Goal: Task Accomplishment & Management: Manage account settings

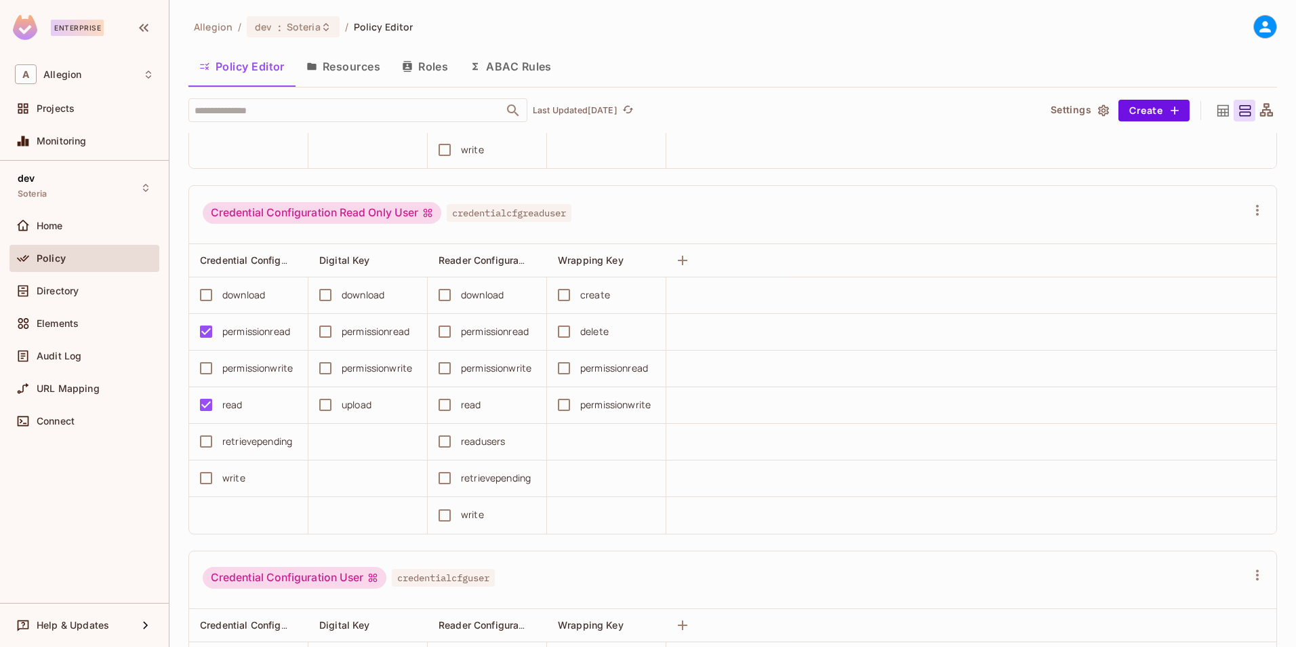
click at [1215, 104] on icon at bounding box center [1223, 110] width 17 height 17
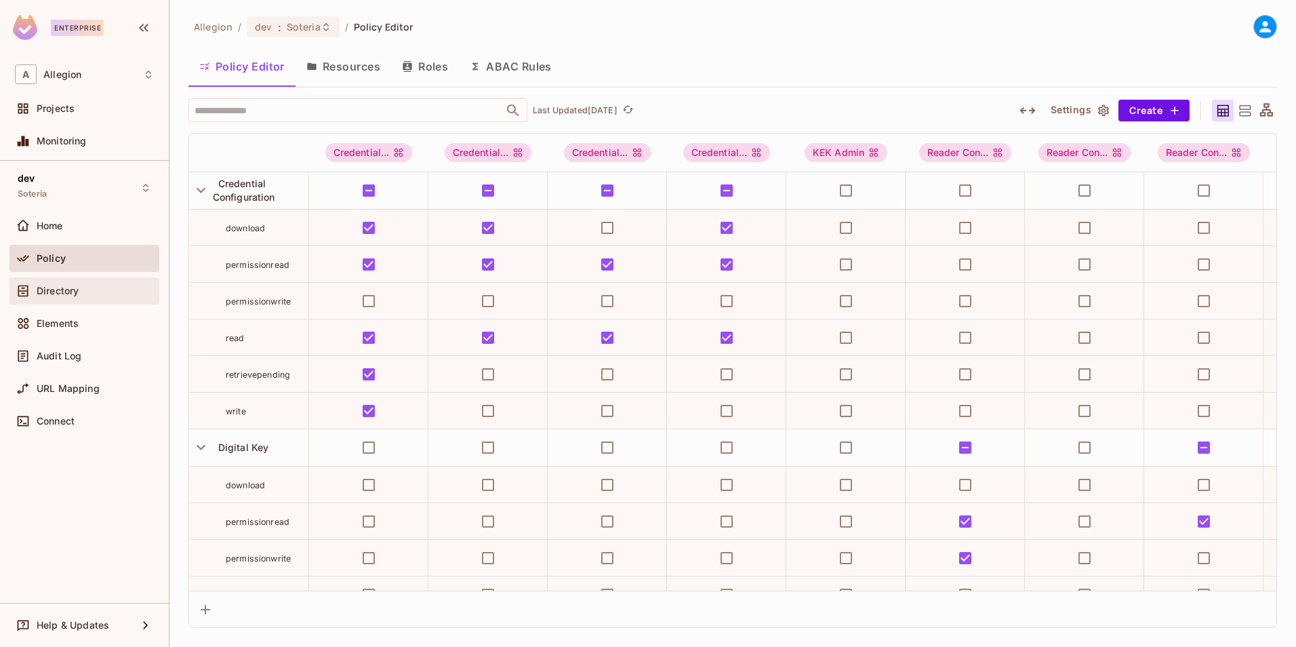
click at [64, 291] on span "Directory" at bounding box center [58, 290] width 42 height 11
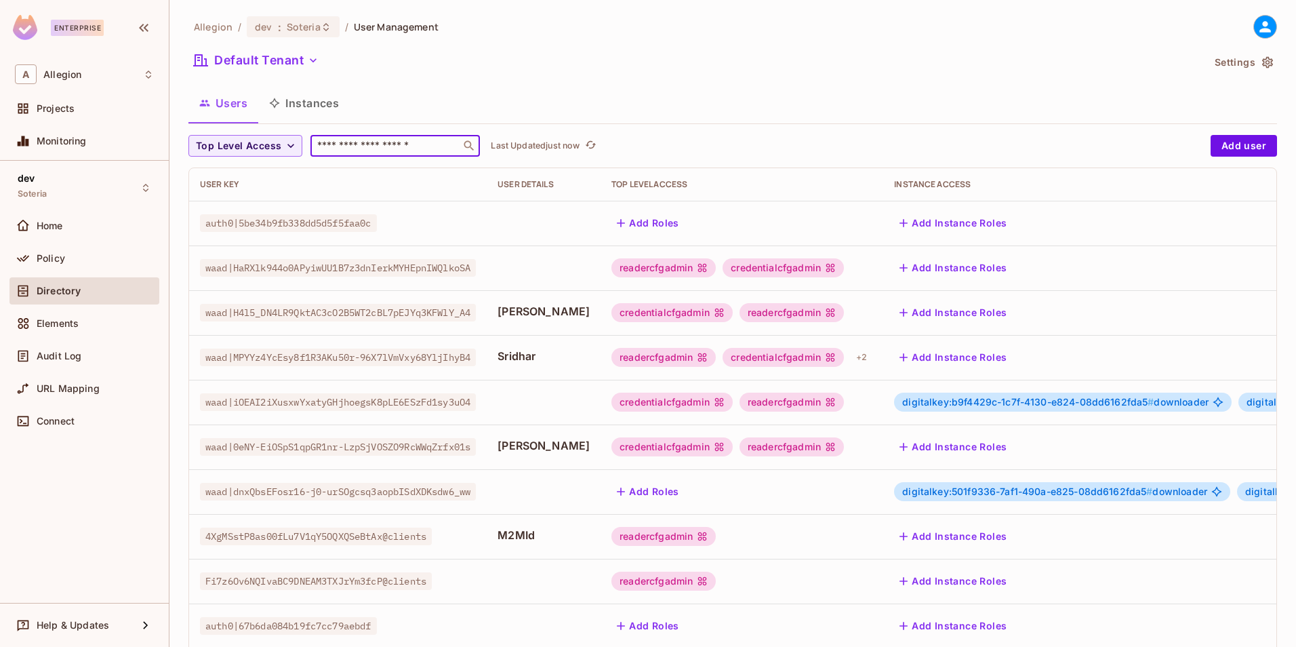
click at [336, 144] on input "text" at bounding box center [385, 146] width 142 height 14
type input "*******"
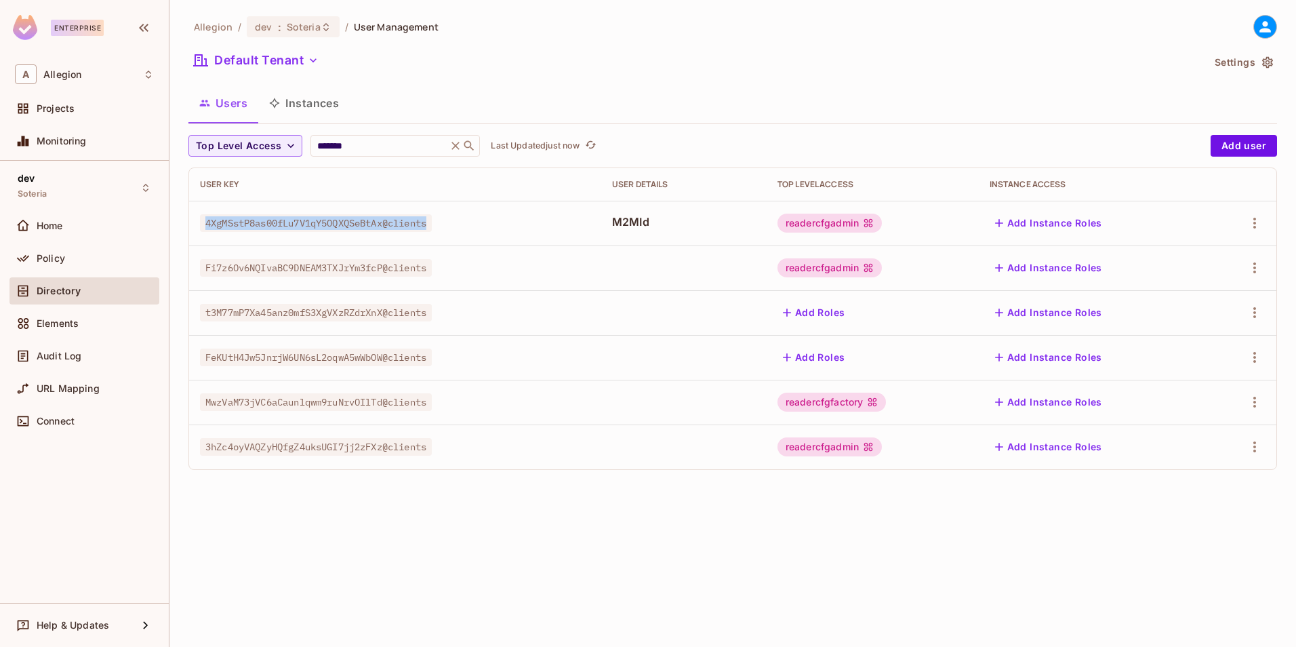
drag, startPoint x: 439, startPoint y: 224, endPoint x: 205, endPoint y: 224, distance: 233.8
click at [205, 224] on span "4XgMSstP8as00fLu7V1qY5OQXQSeBtAx@clients" at bounding box center [316, 223] width 232 height 18
click at [87, 106] on div "Projects" at bounding box center [95, 108] width 117 height 11
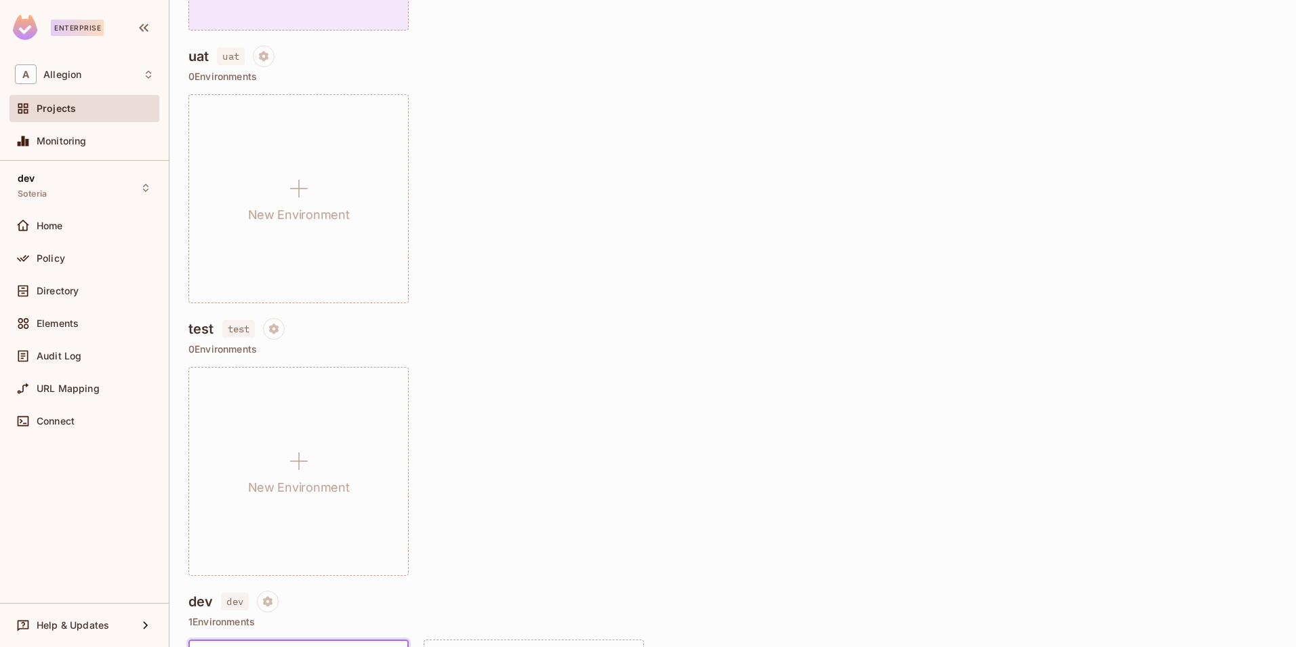
scroll to position [407, 0]
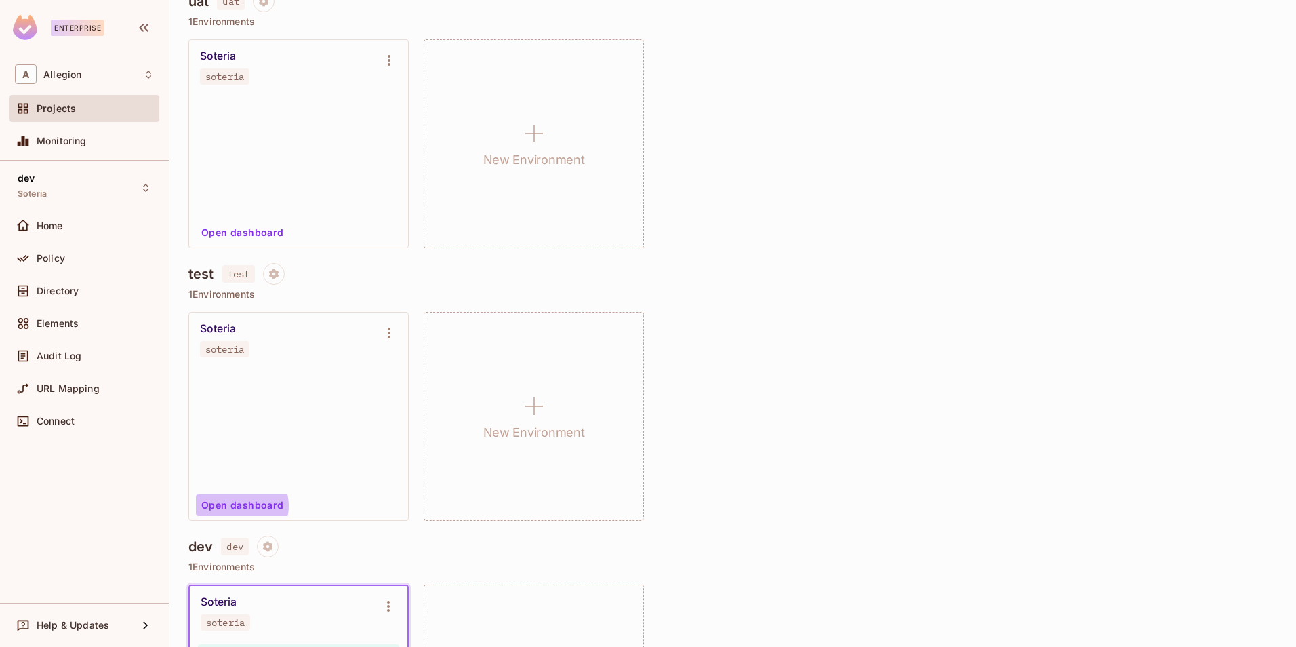
click at [238, 506] on button "Open dashboard" at bounding box center [243, 505] width 94 height 22
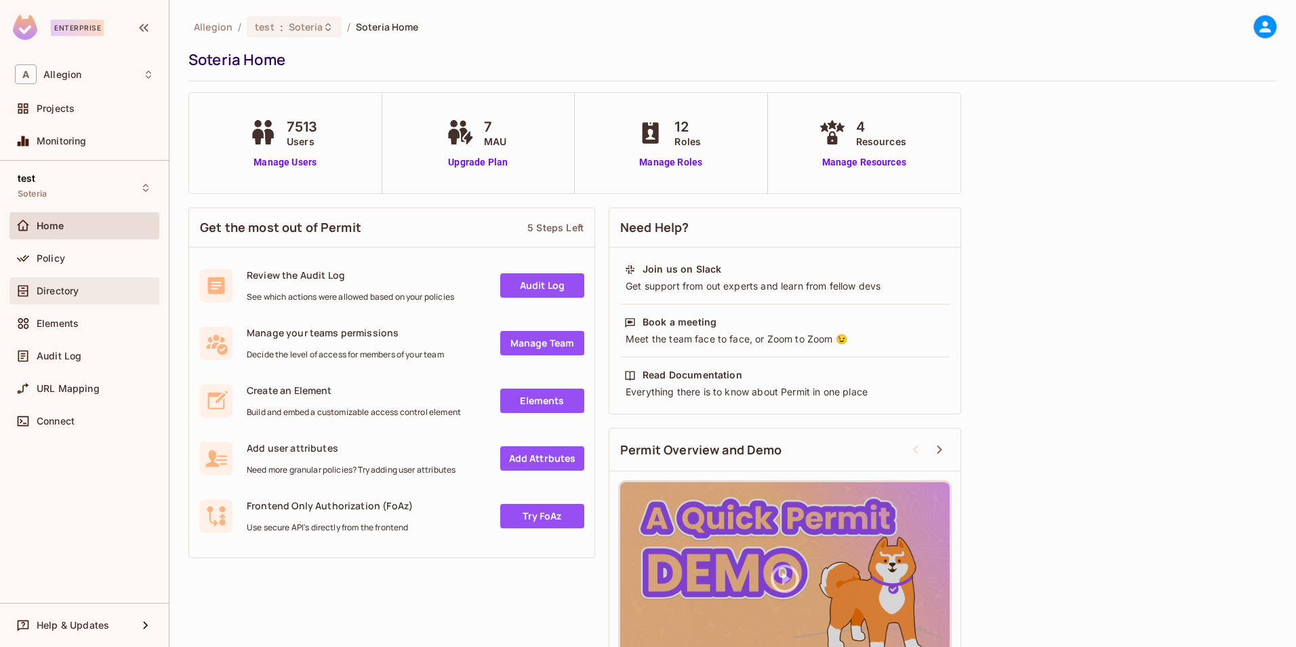
click at [71, 289] on span "Directory" at bounding box center [58, 290] width 42 height 11
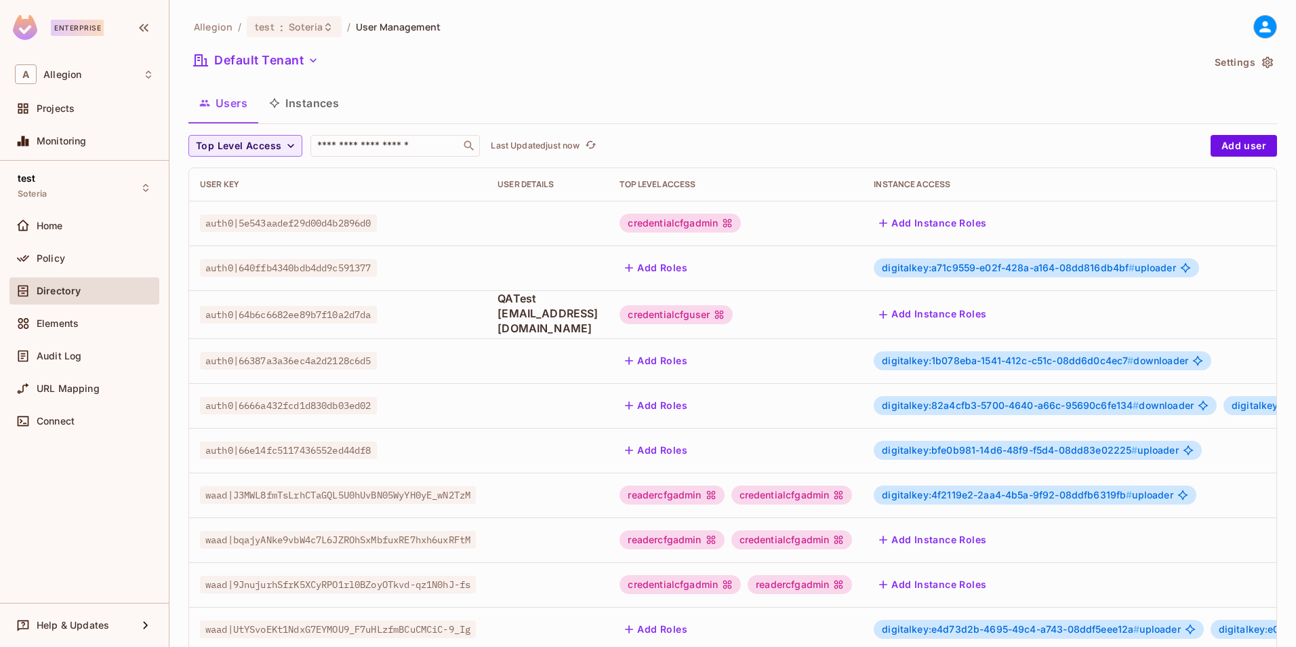
click at [322, 94] on button "Instances" at bounding box center [304, 103] width 92 height 34
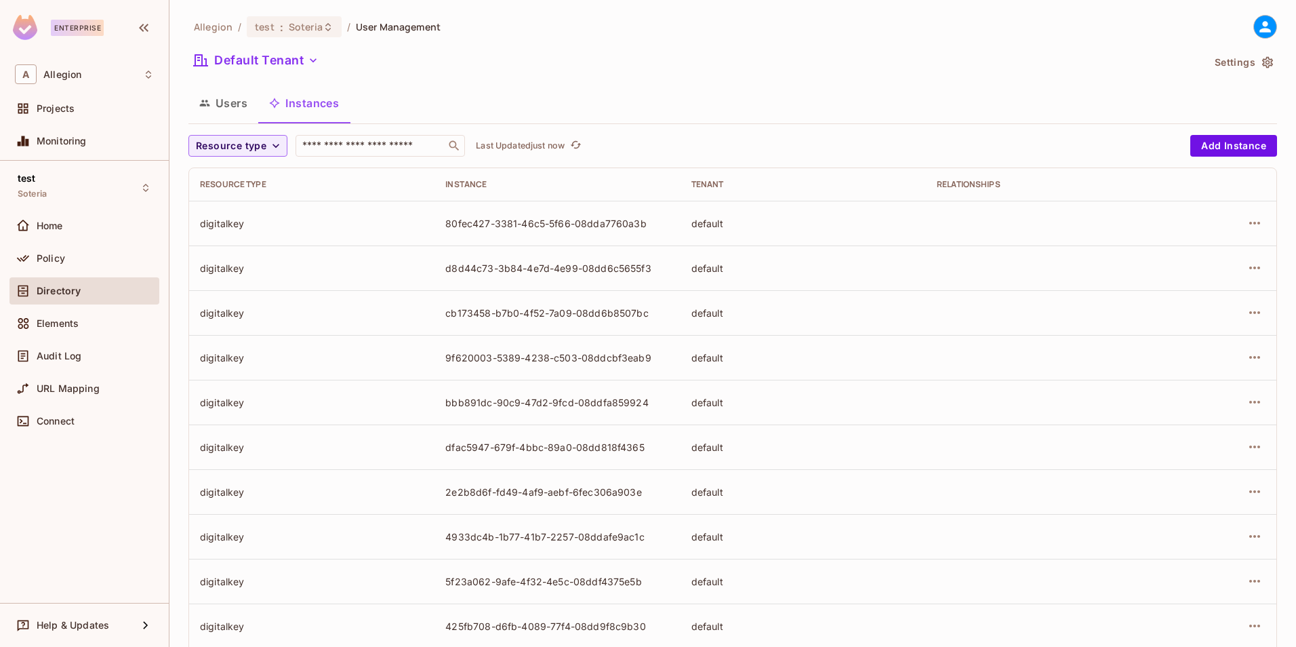
click at [224, 106] on button "Users" at bounding box center [223, 103] width 70 height 34
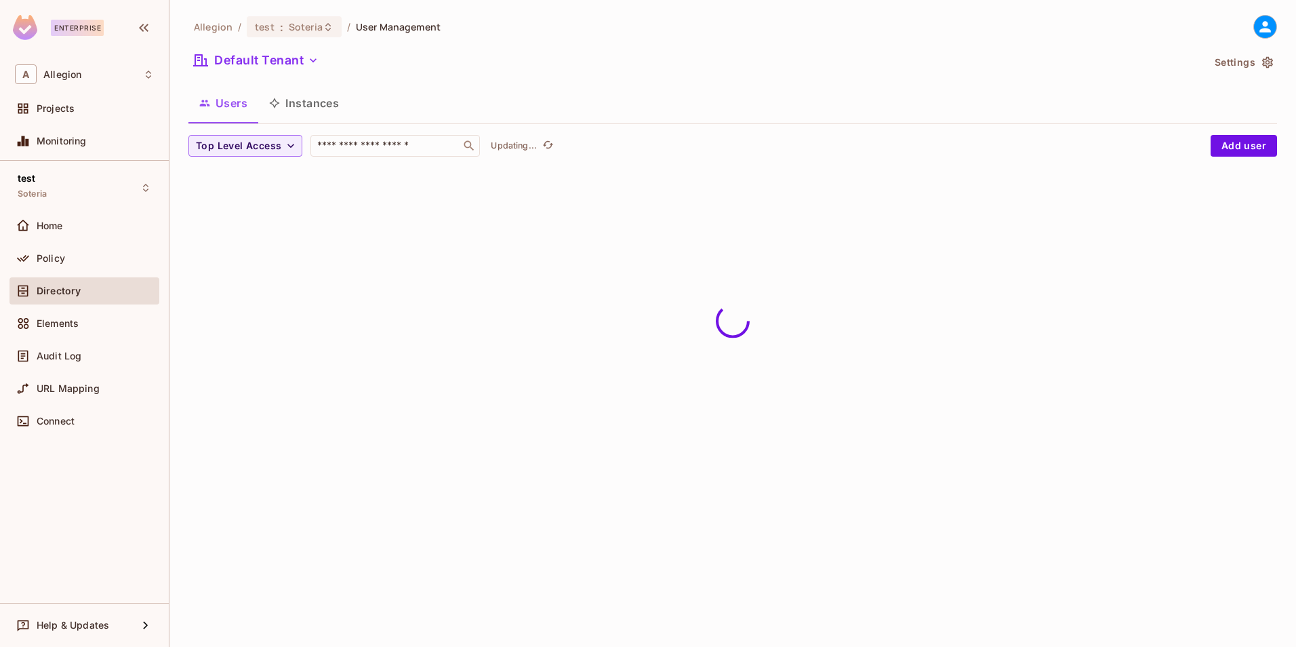
click at [315, 102] on button "Instances" at bounding box center [304, 103] width 92 height 34
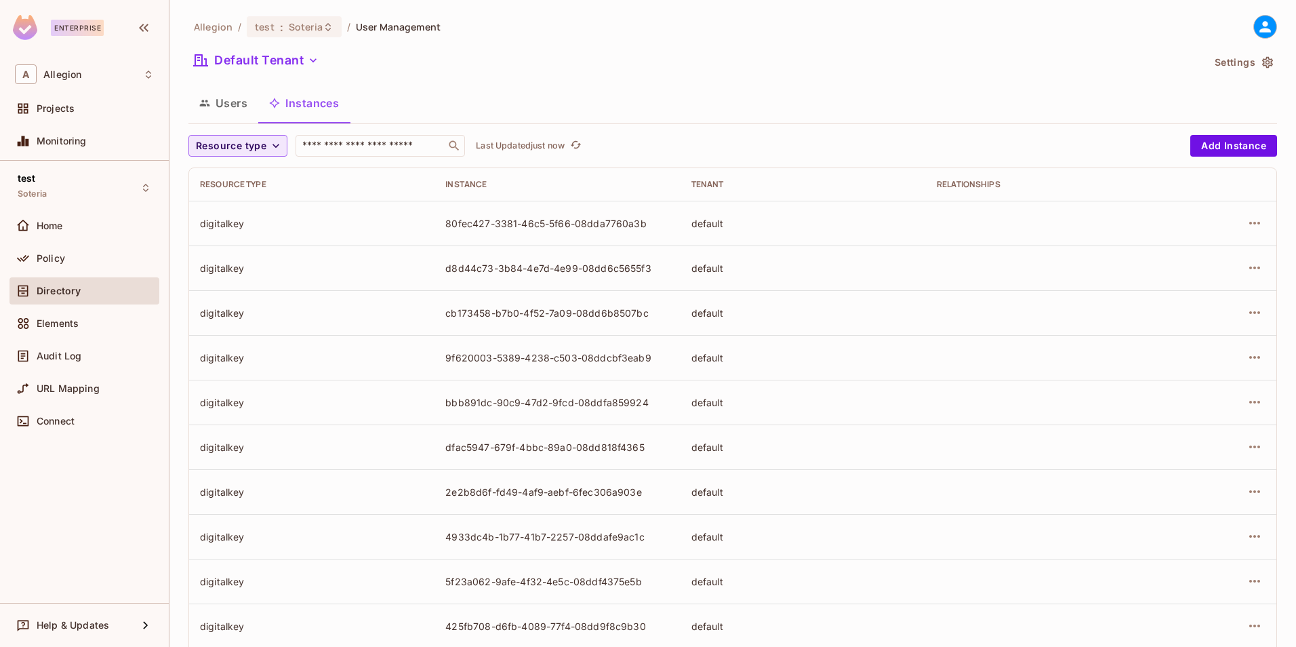
click at [266, 147] on button "Resource type" at bounding box center [237, 146] width 99 height 22
click at [253, 260] on span "Wrapping Key" at bounding box center [254, 264] width 110 height 13
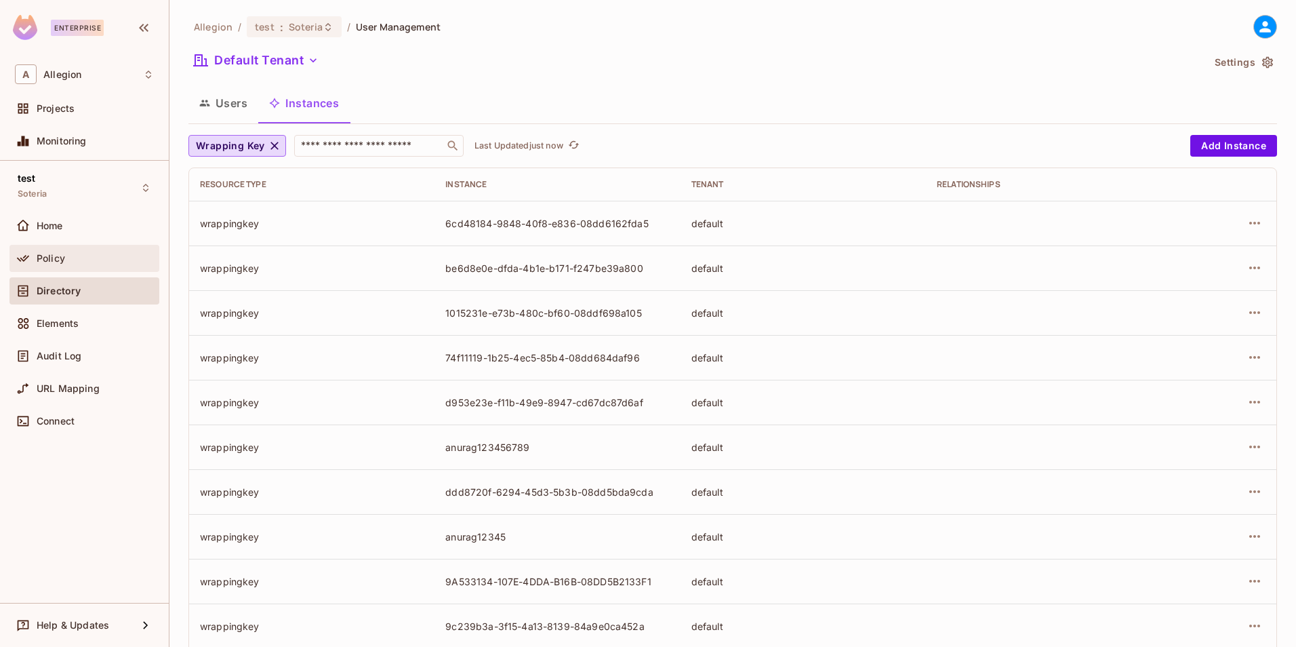
click at [56, 257] on span "Policy" at bounding box center [51, 258] width 28 height 11
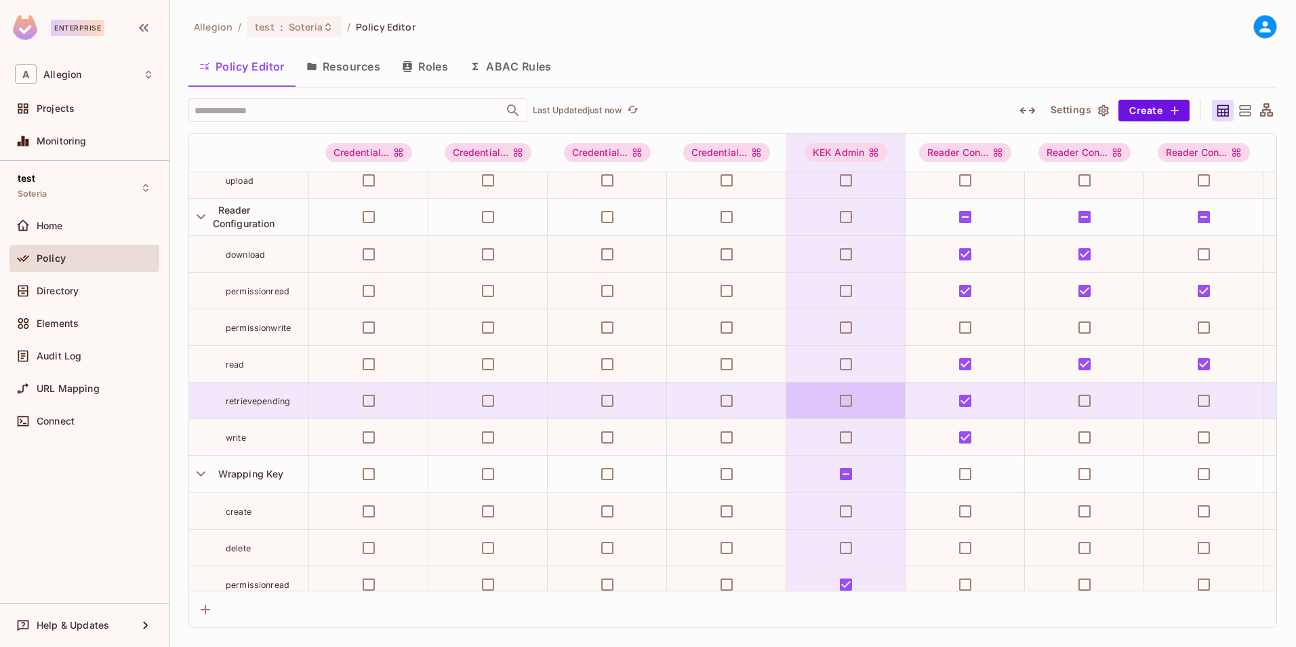
scroll to position [473, 0]
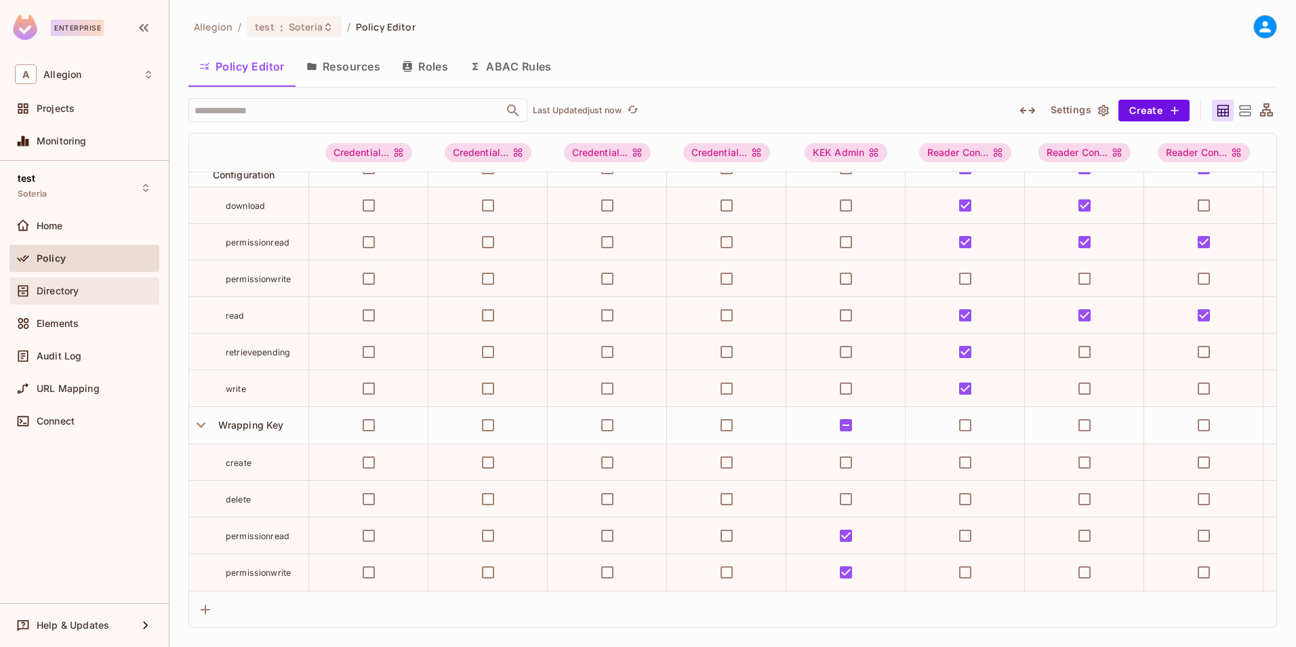
click at [72, 293] on span "Directory" at bounding box center [58, 290] width 42 height 11
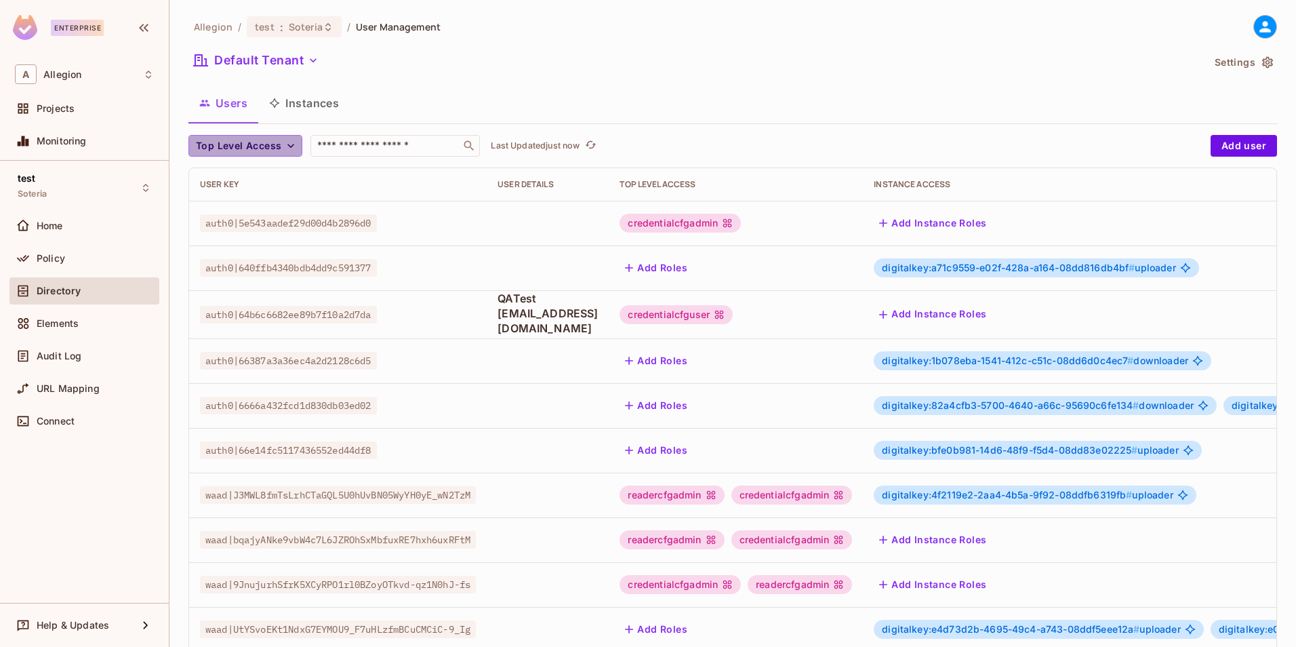
click at [289, 150] on icon "button" at bounding box center [291, 146] width 14 height 14
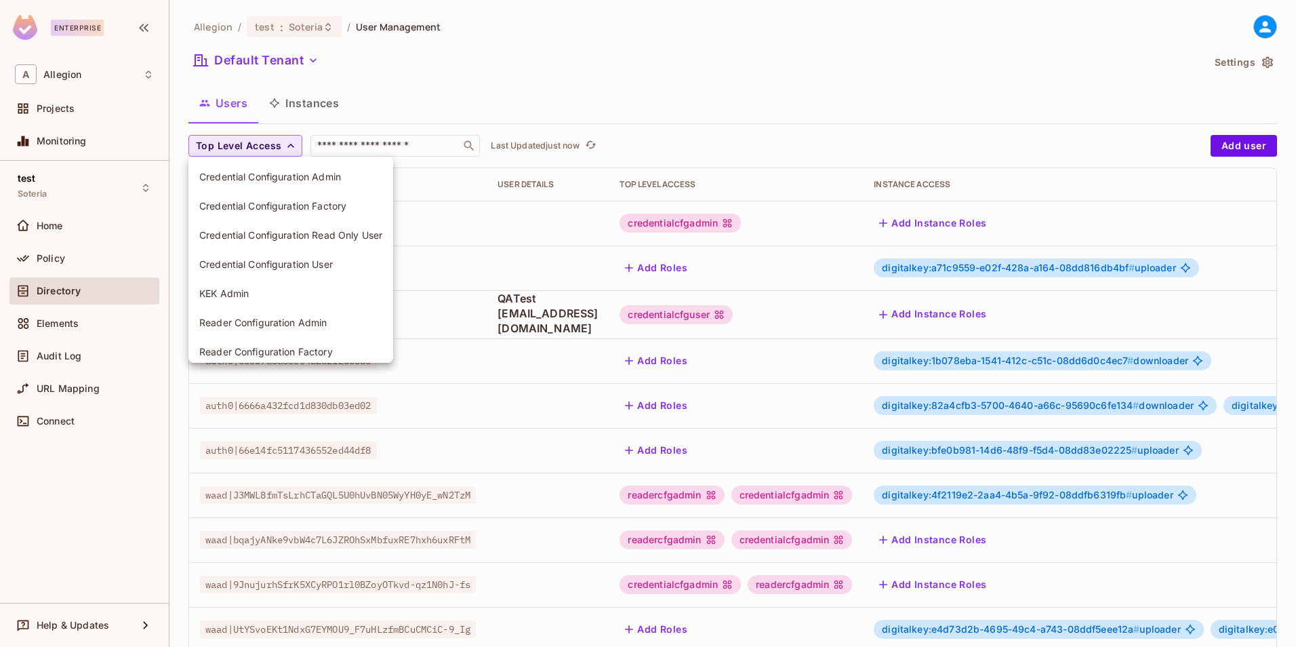
click at [371, 142] on div at bounding box center [648, 323] width 1296 height 647
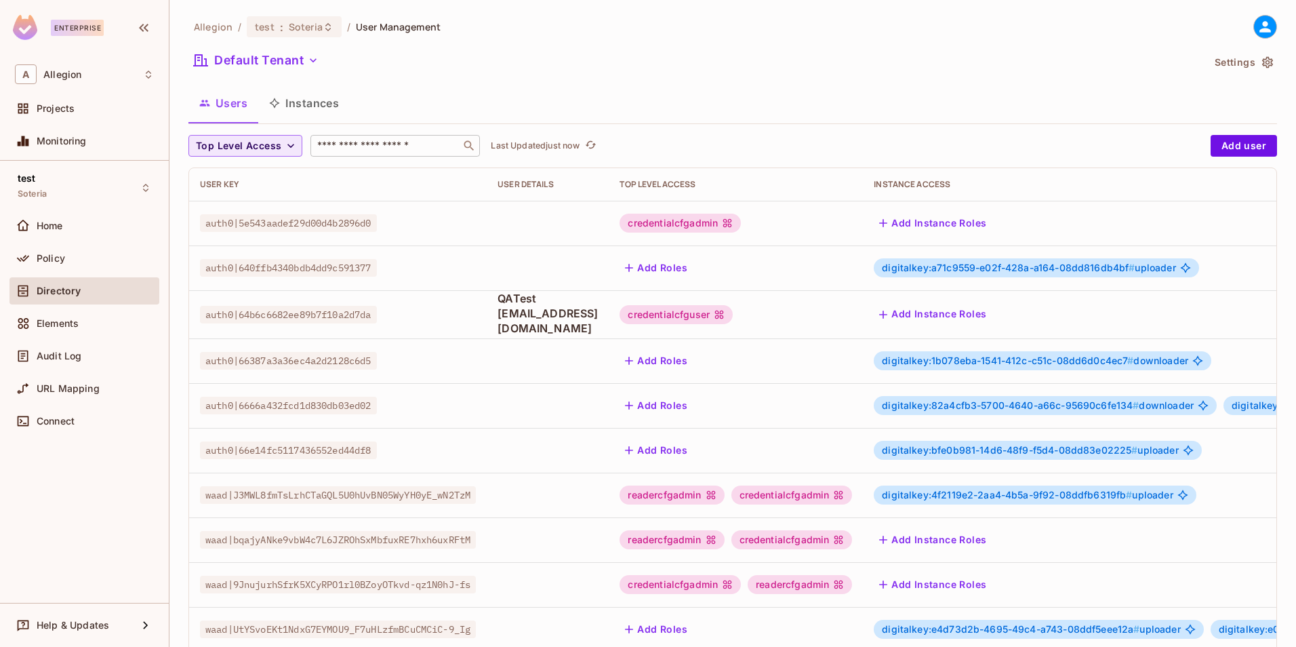
click at [370, 148] on input "text" at bounding box center [385, 146] width 142 height 14
type input "*******"
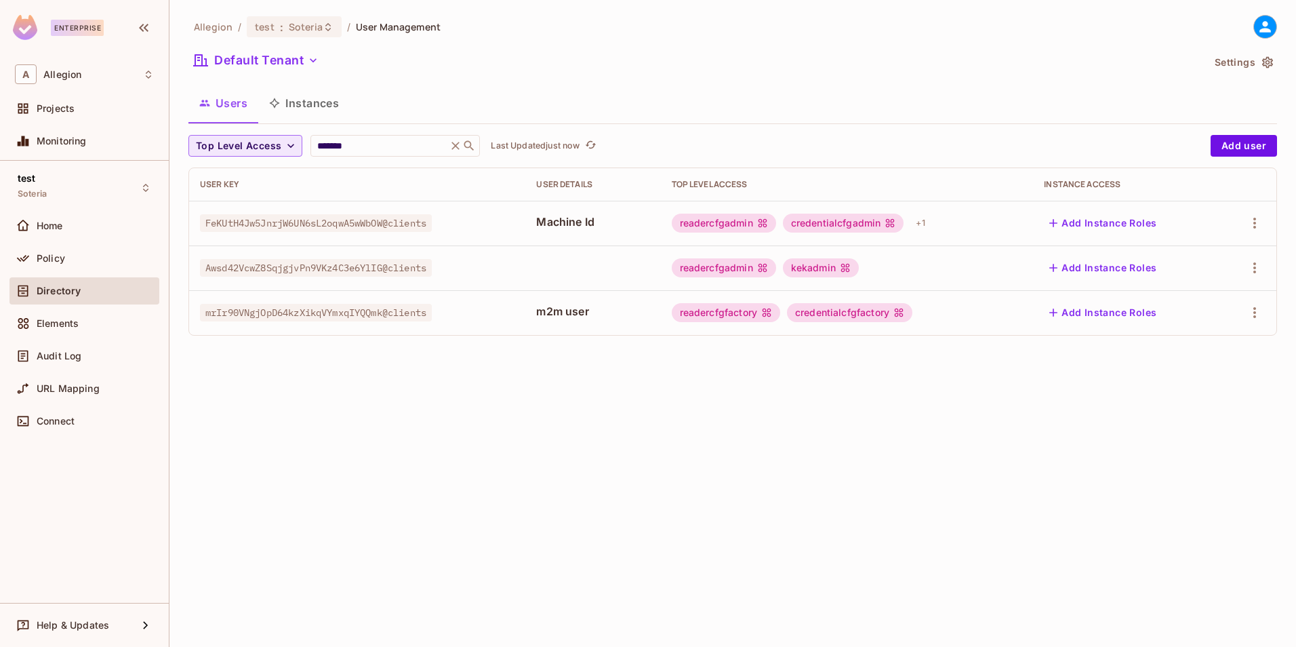
click at [817, 504] on div "Allegion / test : Soteria / User Management Default Tenant Settings Users Insta…" at bounding box center [732, 323] width 1126 height 647
click at [423, 510] on div "Allegion / test : Soteria / User Management Default Tenant Settings Users Insta…" at bounding box center [732, 323] width 1126 height 647
drag, startPoint x: 436, startPoint y: 311, endPoint x: 205, endPoint y: 311, distance: 231.8
click at [205, 311] on span "mrIr90VNgjOpD64kzXikqVYmxqIYQQmk@clients" at bounding box center [316, 313] width 232 height 18
click at [917, 445] on div "Allegion / test : Soteria / User Management Default Tenant Settings Users Insta…" at bounding box center [732, 323] width 1126 height 647
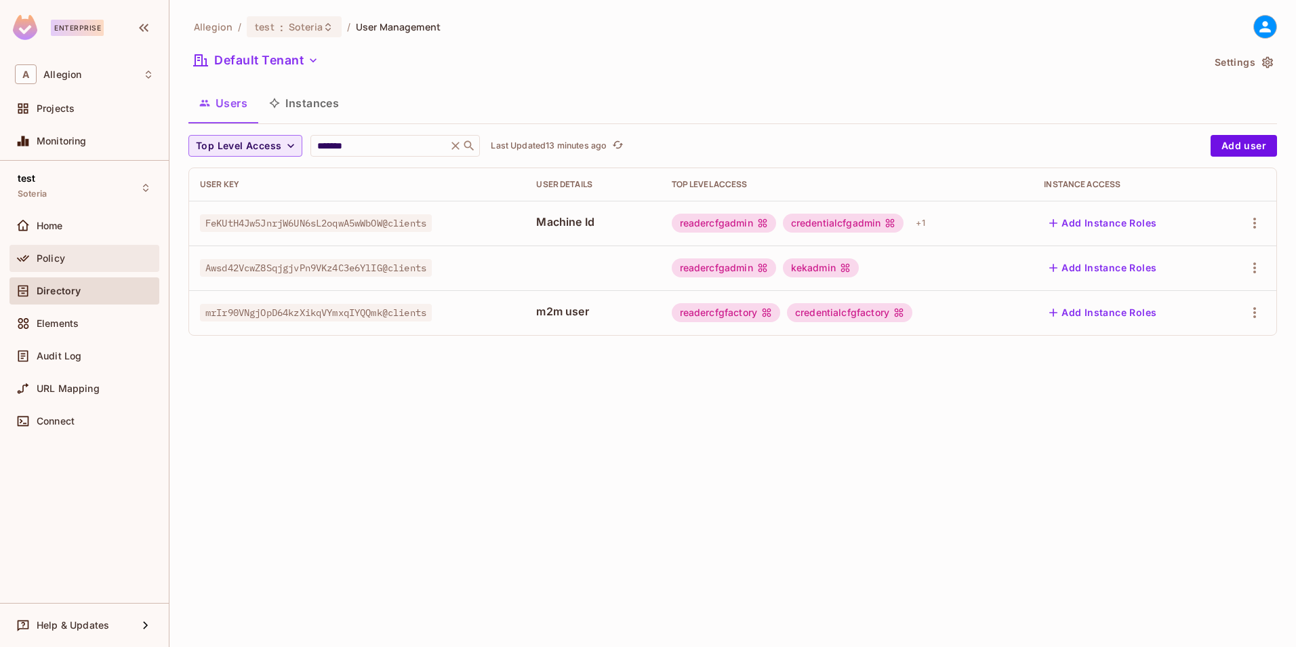
click at [51, 263] on span "Policy" at bounding box center [51, 258] width 28 height 11
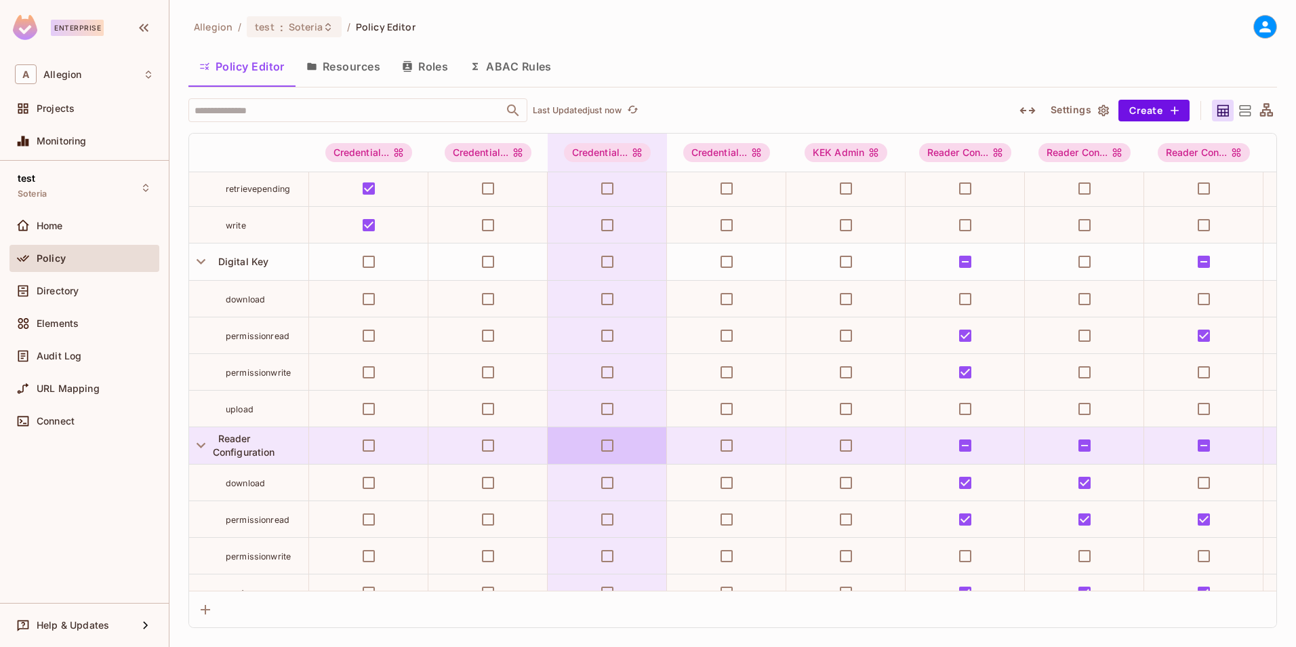
scroll to position [271, 0]
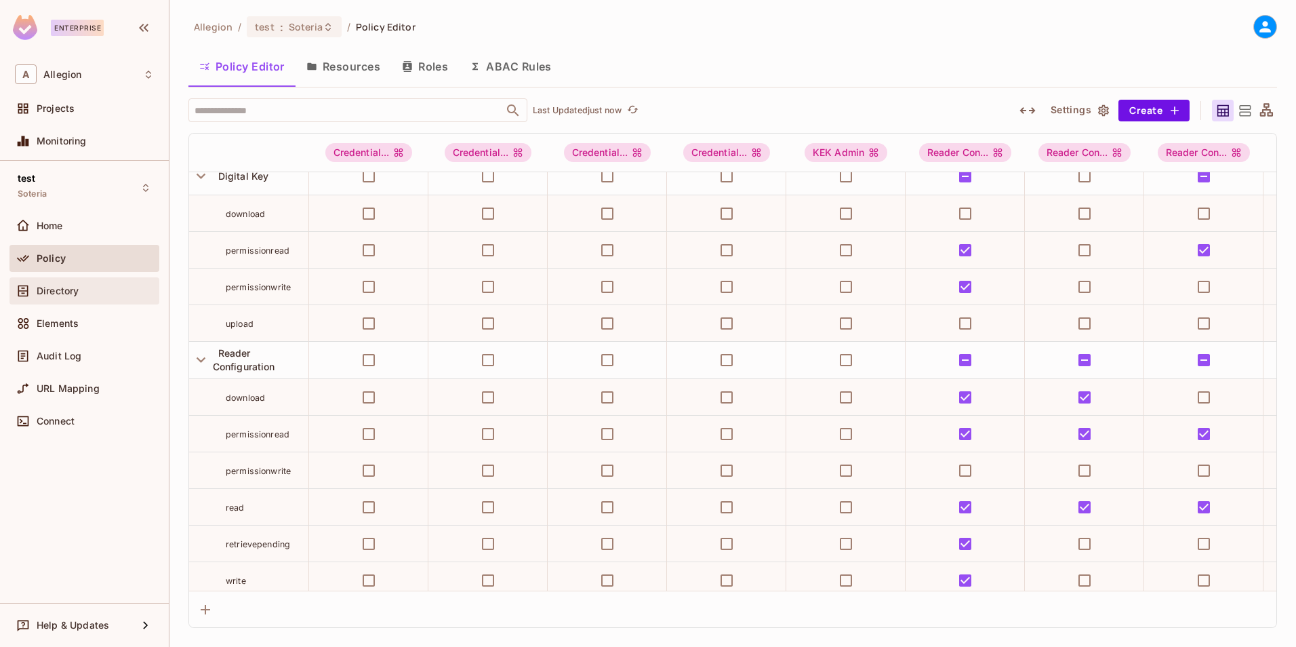
click at [70, 290] on span "Directory" at bounding box center [58, 290] width 42 height 11
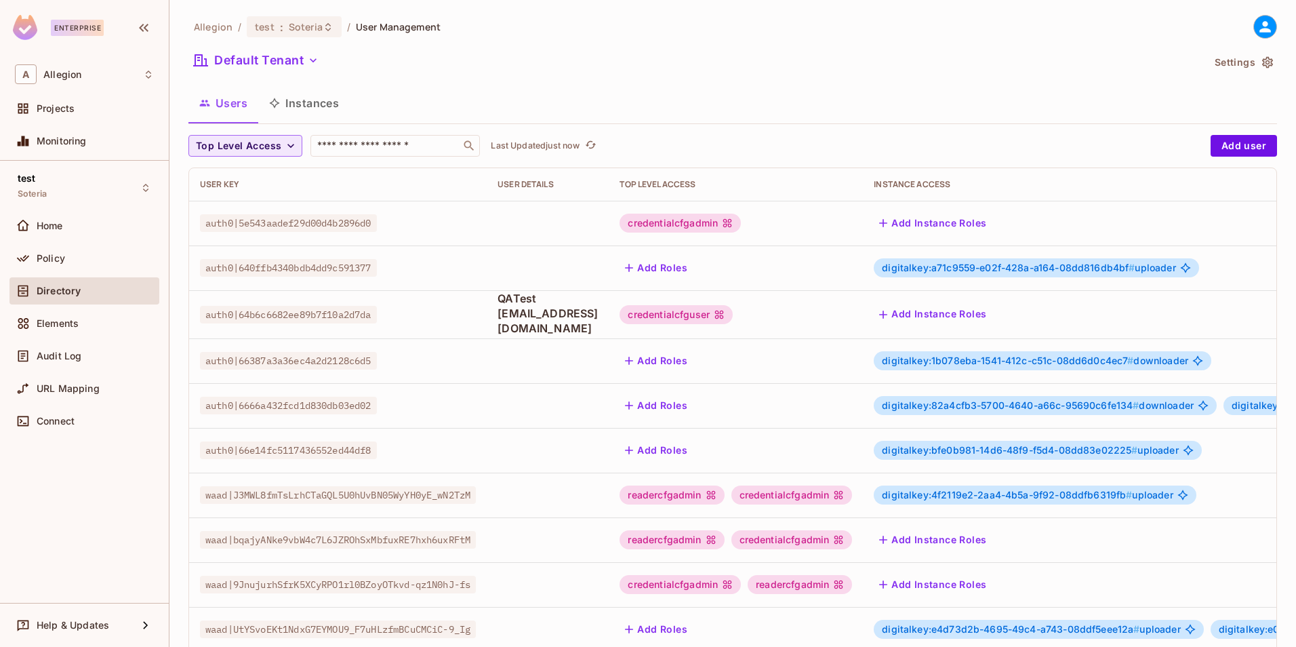
click at [284, 149] on icon "button" at bounding box center [291, 146] width 14 height 14
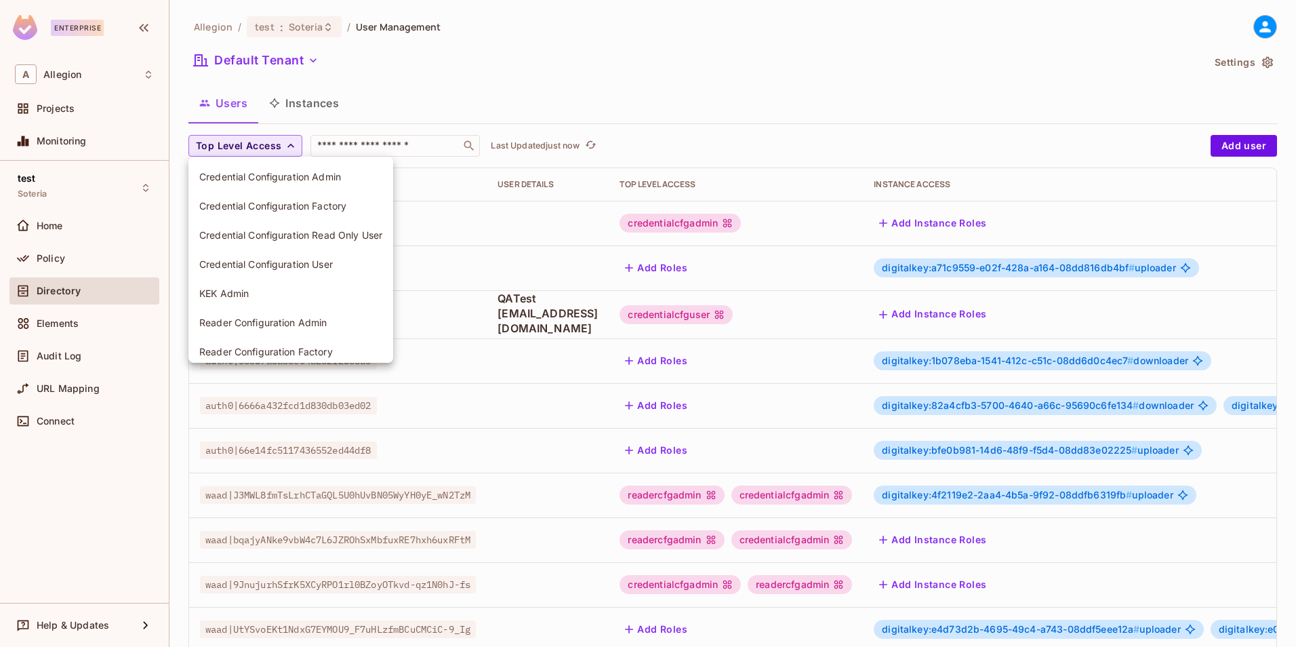
click at [441, 100] on div at bounding box center [648, 323] width 1296 height 647
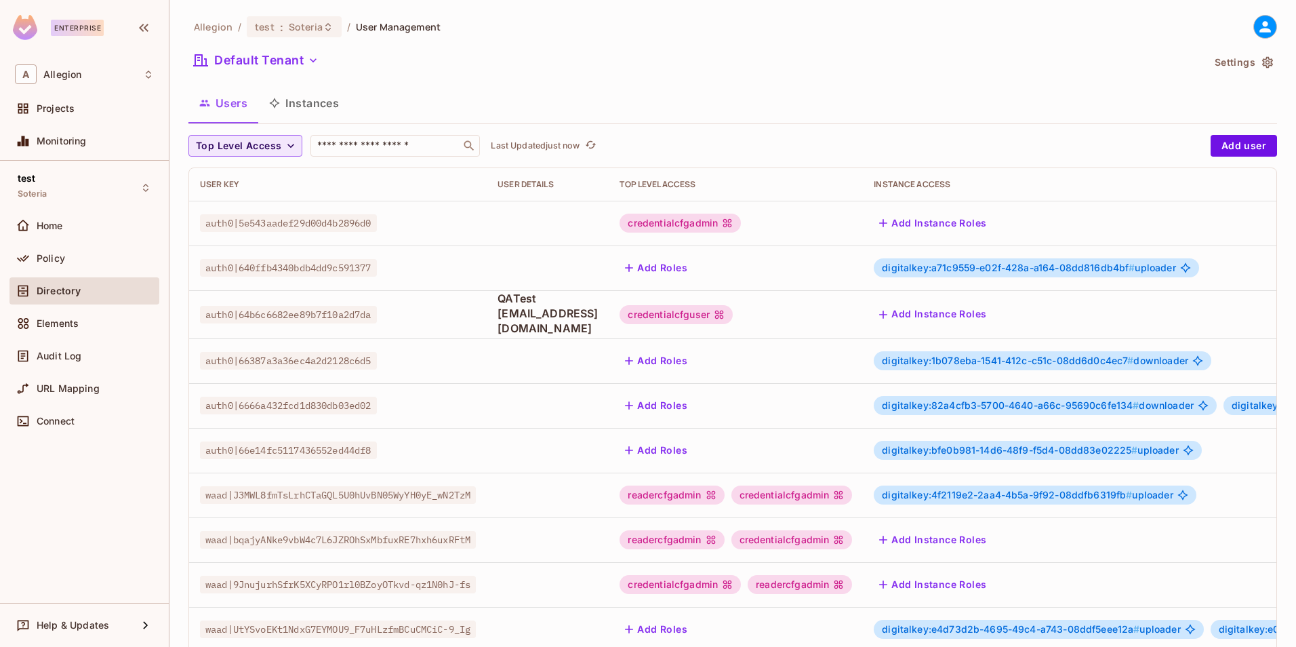
drag, startPoint x: 319, startPoint y: 105, endPoint x: 314, endPoint y: 128, distance: 23.4
click at [318, 105] on button "Instances" at bounding box center [304, 103] width 92 height 34
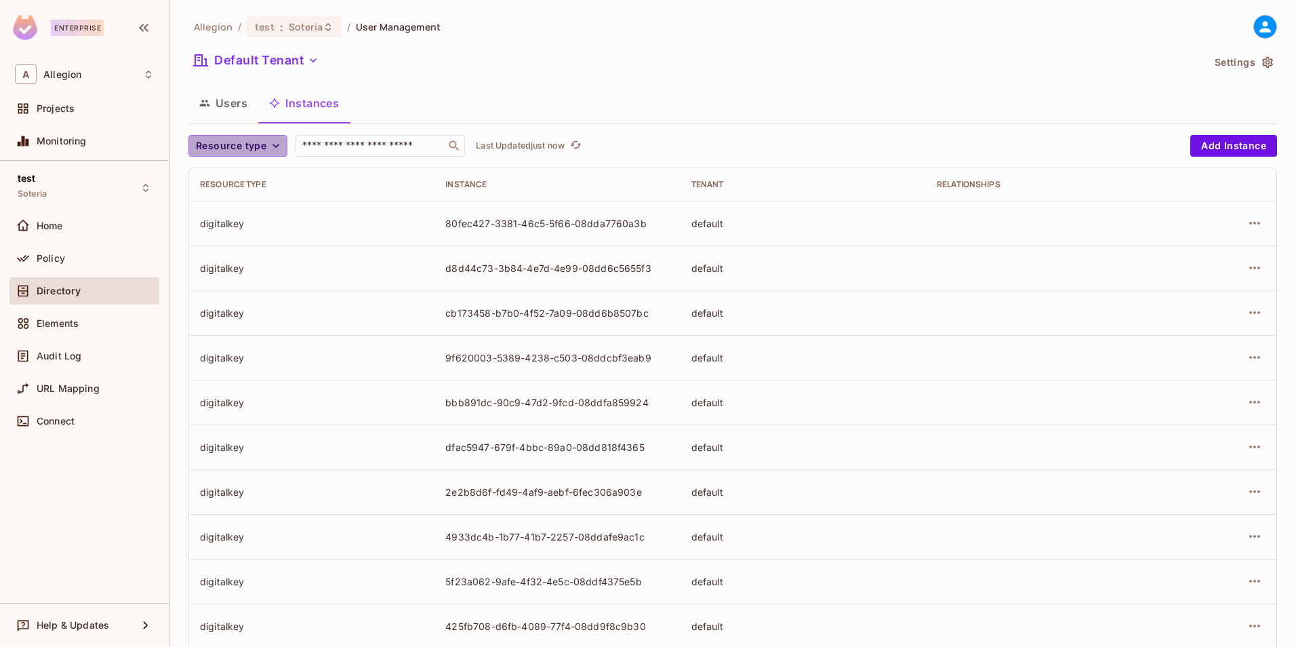
click at [252, 141] on span "Resource type" at bounding box center [231, 146] width 70 height 17
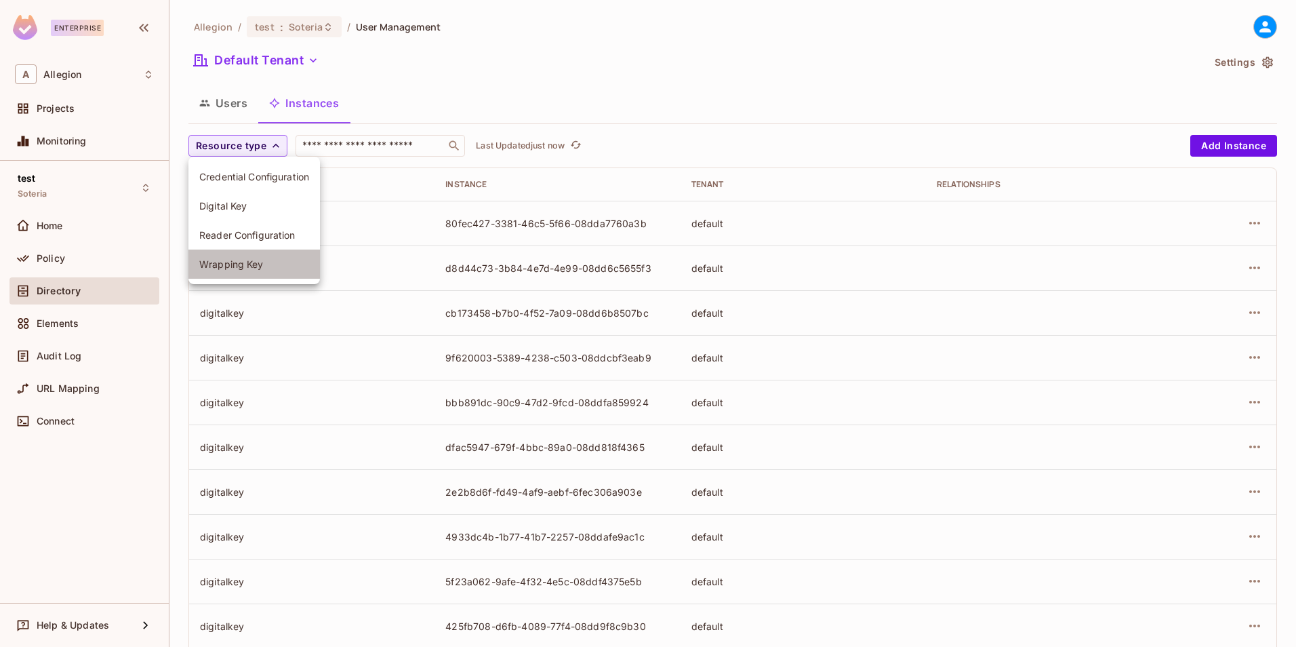
click at [239, 261] on span "Wrapping Key" at bounding box center [254, 264] width 110 height 13
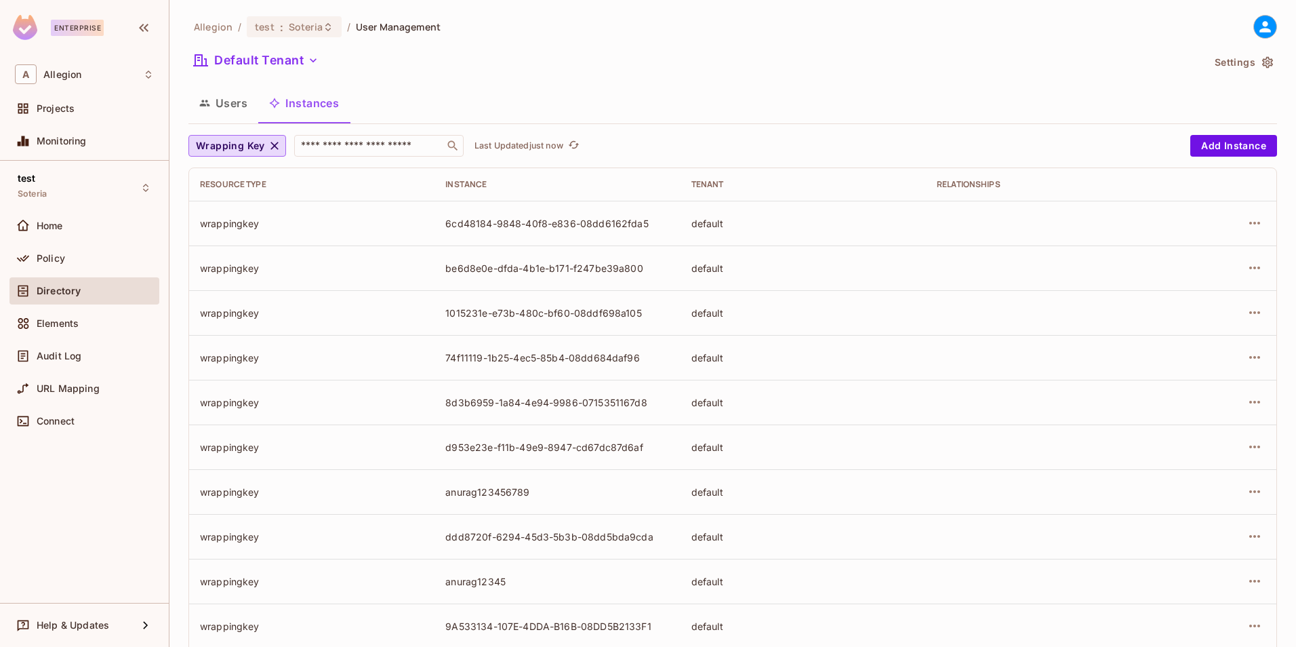
click at [489, 494] on div "anurag123456789" at bounding box center [557, 491] width 224 height 13
copy div "anurag123456789"
drag, startPoint x: 443, startPoint y: 449, endPoint x: 639, endPoint y: 449, distance: 196.6
click at [639, 449] on div "d953e23e-f11b-49e9-8947-cd67dc87d6af" at bounding box center [557, 447] width 224 height 13
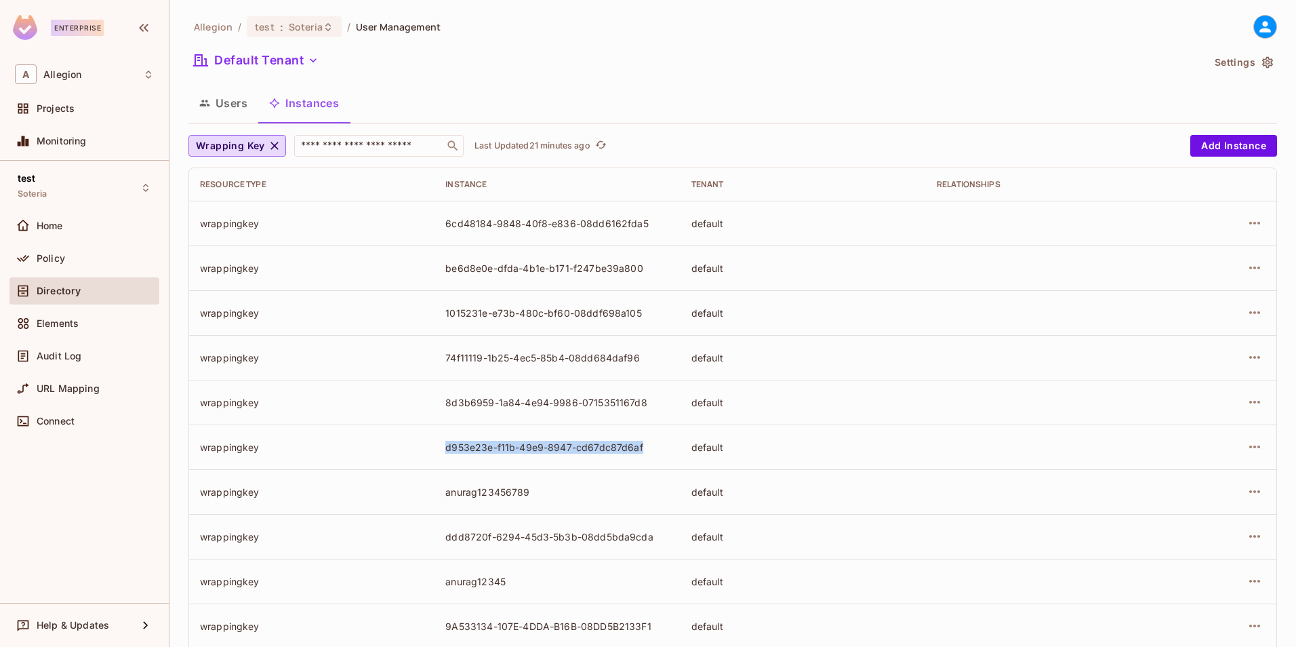
copy div "d953e23e-f11b-49e9-8947-cd67dc87d6af"
click at [600, 100] on div "Users Instances" at bounding box center [732, 103] width 1089 height 34
click at [270, 144] on icon "button" at bounding box center [275, 146] width 14 height 14
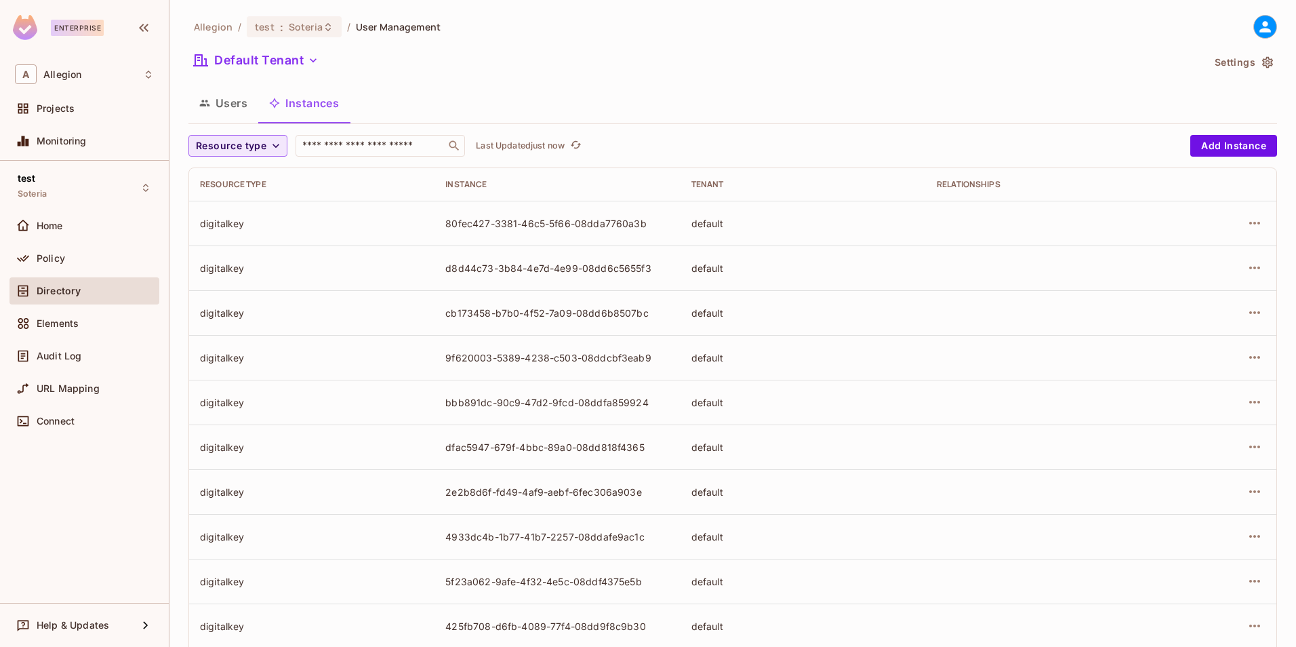
click at [263, 141] on span "Resource type" at bounding box center [231, 146] width 70 height 17
click at [358, 208] on div at bounding box center [648, 323] width 1296 height 647
click at [225, 222] on div "digitalkey" at bounding box center [312, 223] width 224 height 13
copy div "digitalkey"
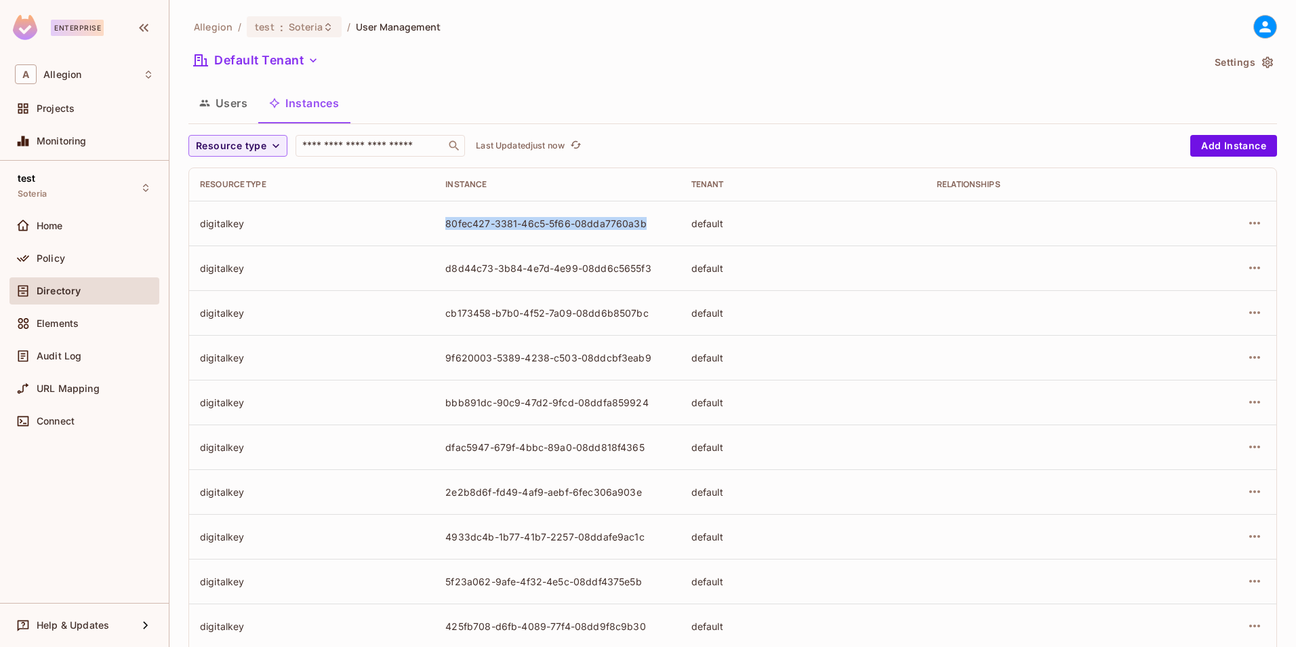
drag, startPoint x: 445, startPoint y: 222, endPoint x: 644, endPoint y: 228, distance: 199.3
click at [644, 228] on div "80fec427-3381-46c5-5f66-08dda7760a3b" at bounding box center [557, 223] width 224 height 13
copy div "80fec427-3381-46c5-5f66-08dda7760a3b"
click at [1246, 226] on icon "button" at bounding box center [1254, 223] width 16 height 16
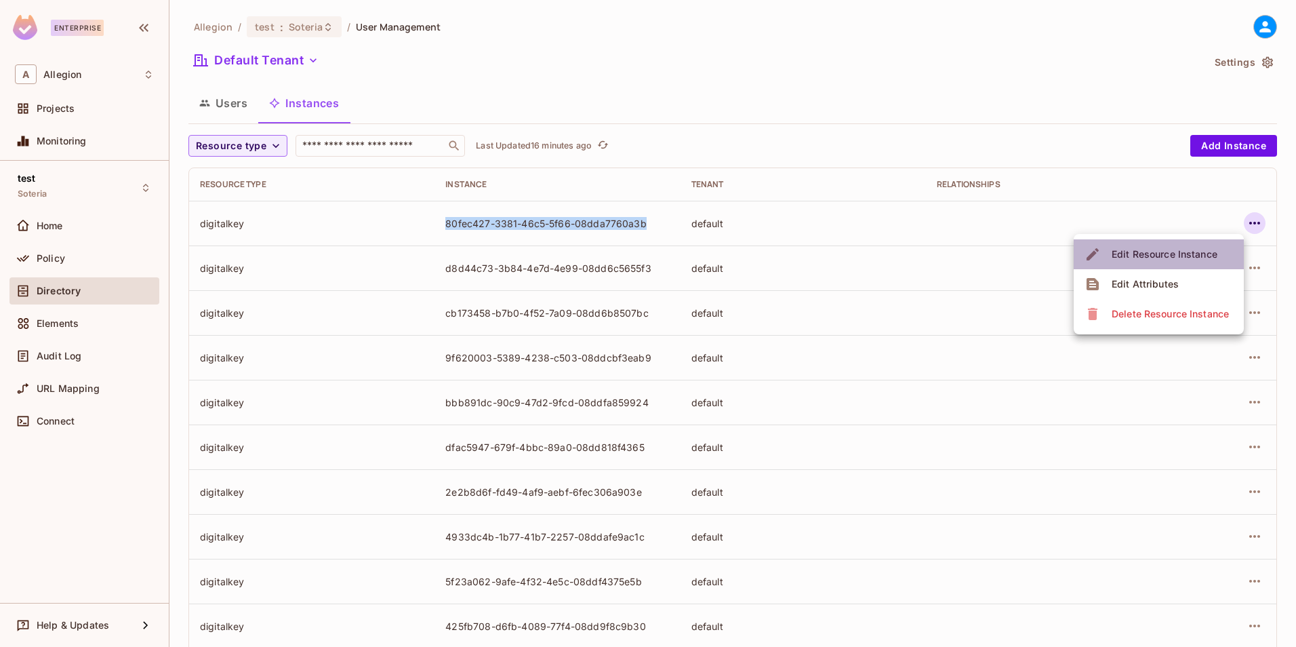
click at [1204, 258] on div "Edit Resource Instance" at bounding box center [1165, 254] width 106 height 14
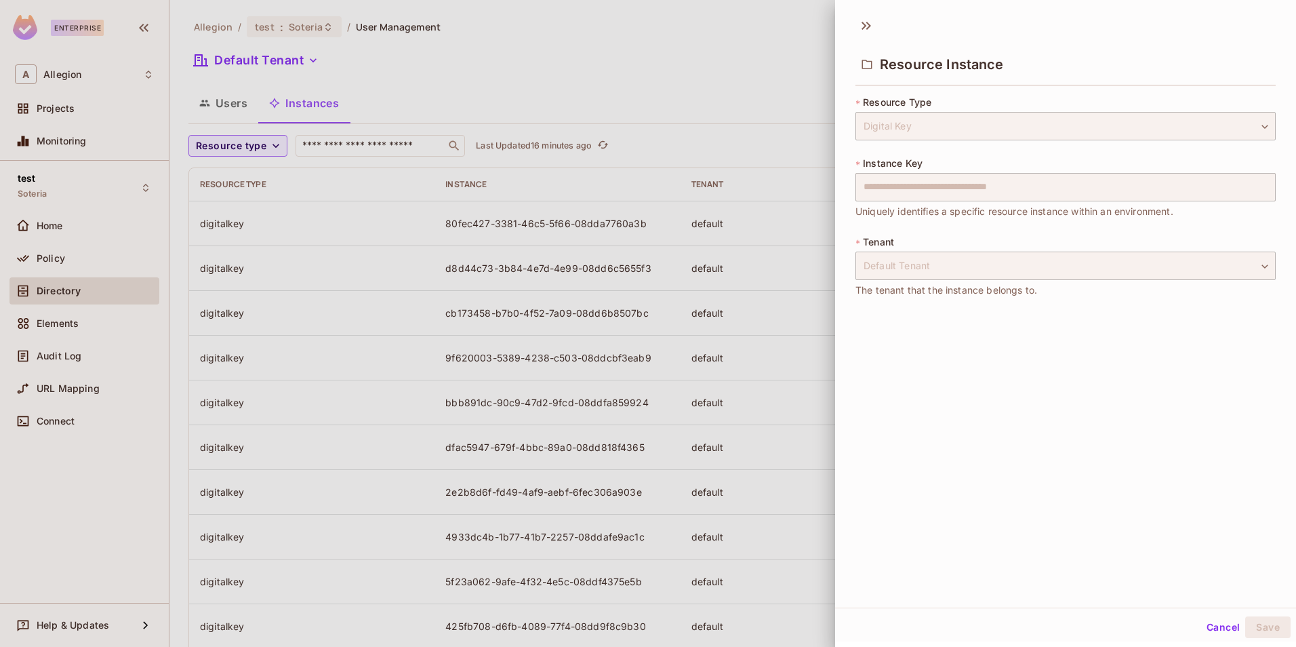
click at [740, 65] on div at bounding box center [648, 323] width 1296 height 647
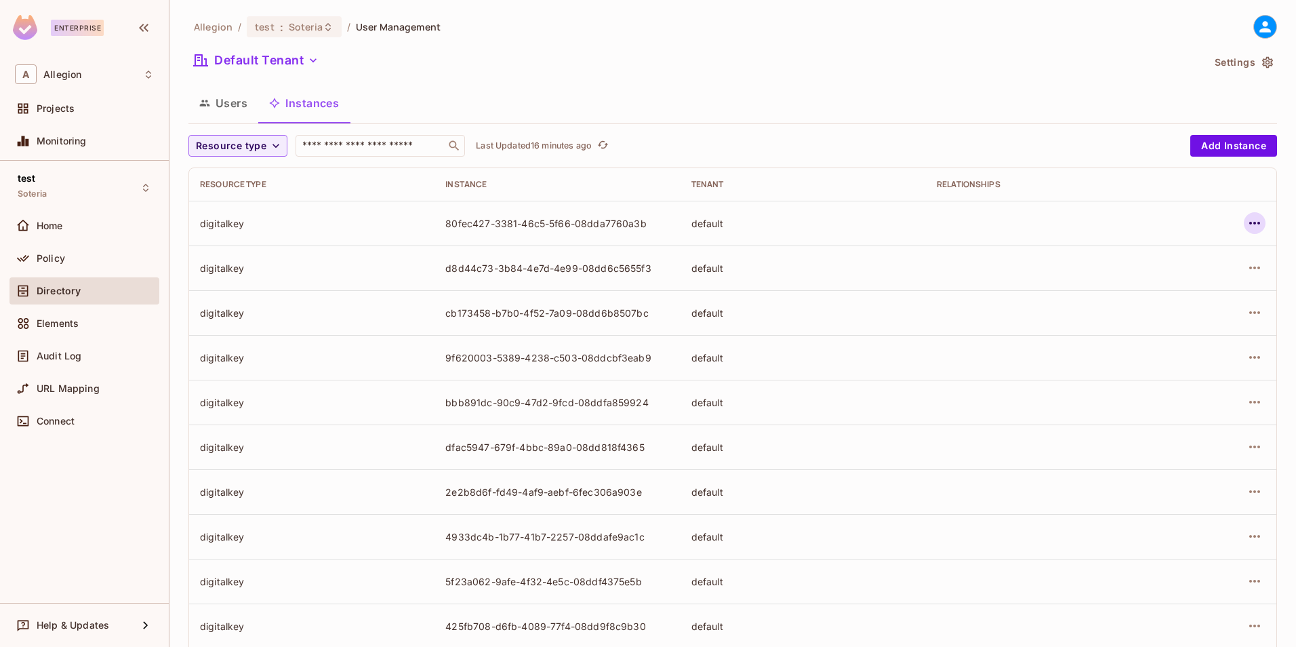
click at [1253, 225] on button "button" at bounding box center [1255, 223] width 22 height 22
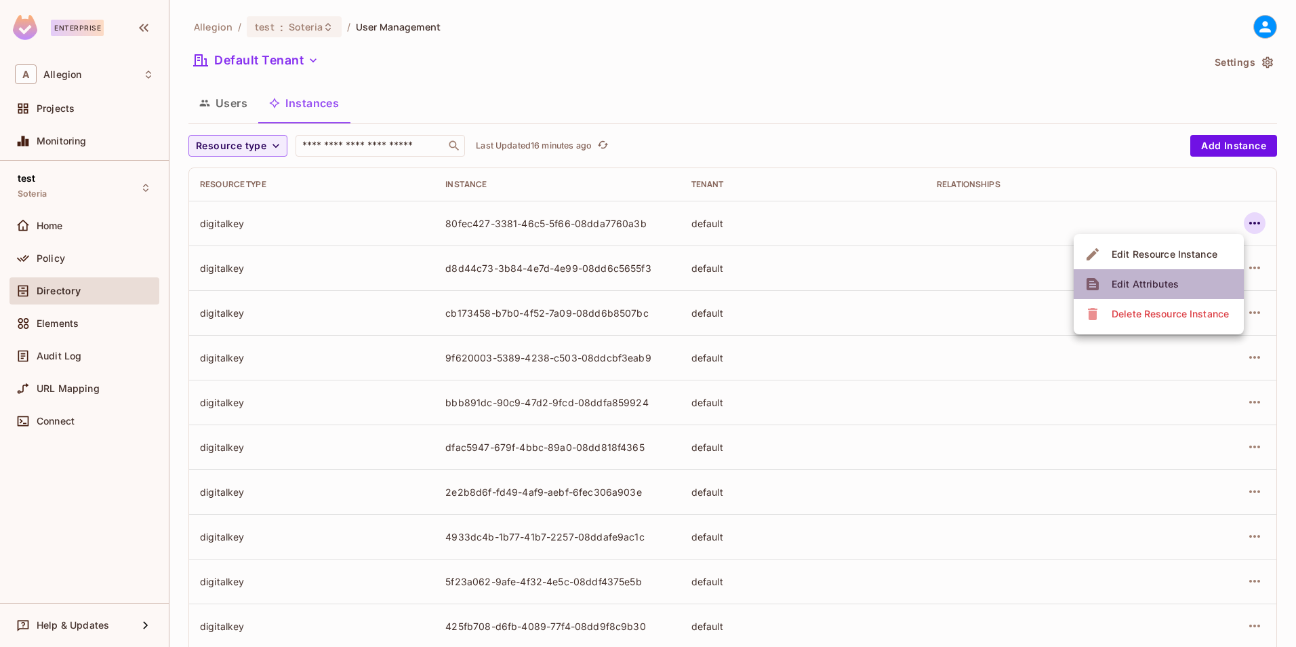
click at [1175, 285] on div "Edit Attributes" at bounding box center [1145, 284] width 67 height 14
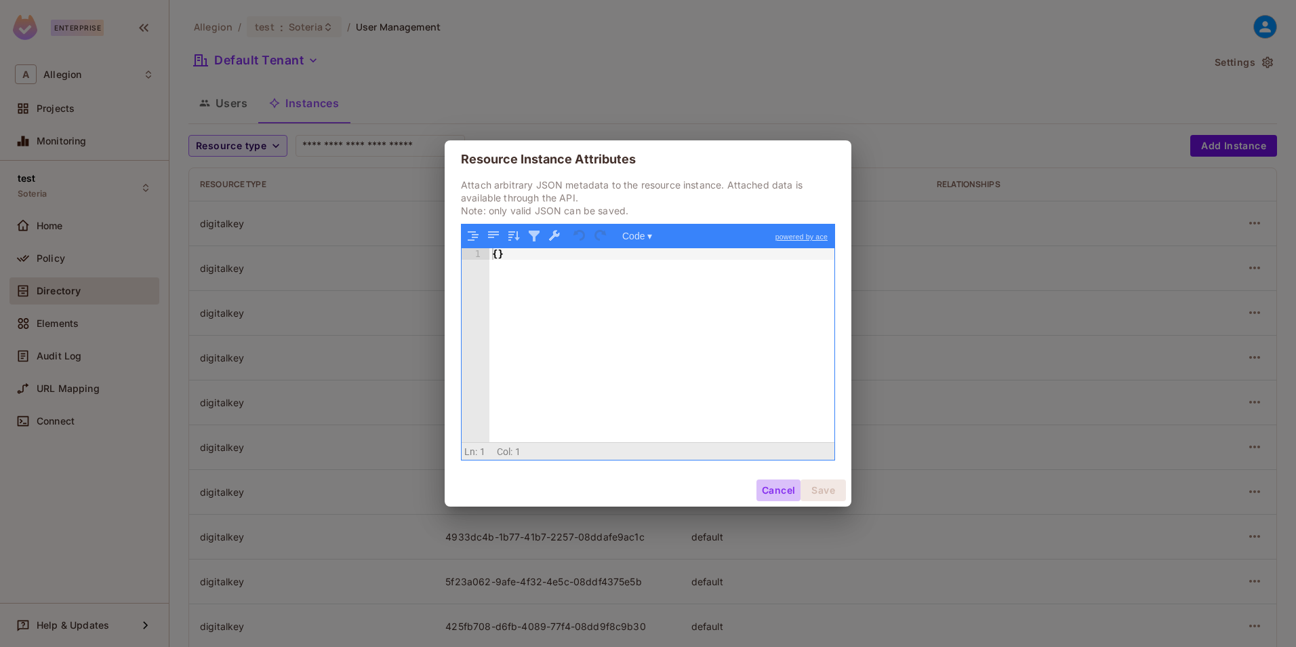
click at [782, 492] on button "Cancel" at bounding box center [778, 490] width 44 height 22
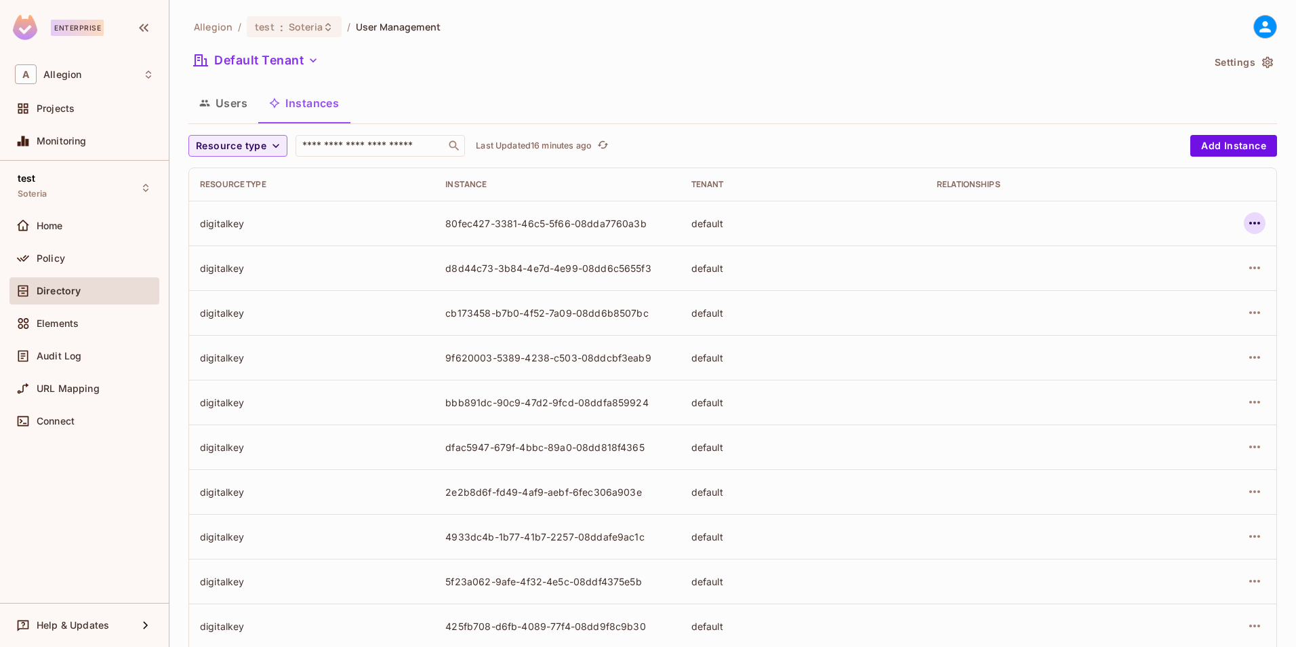
click at [1247, 227] on icon "button" at bounding box center [1254, 223] width 16 height 16
click at [807, 78] on div at bounding box center [648, 323] width 1296 height 647
click at [74, 289] on span "Directory" at bounding box center [59, 290] width 44 height 11
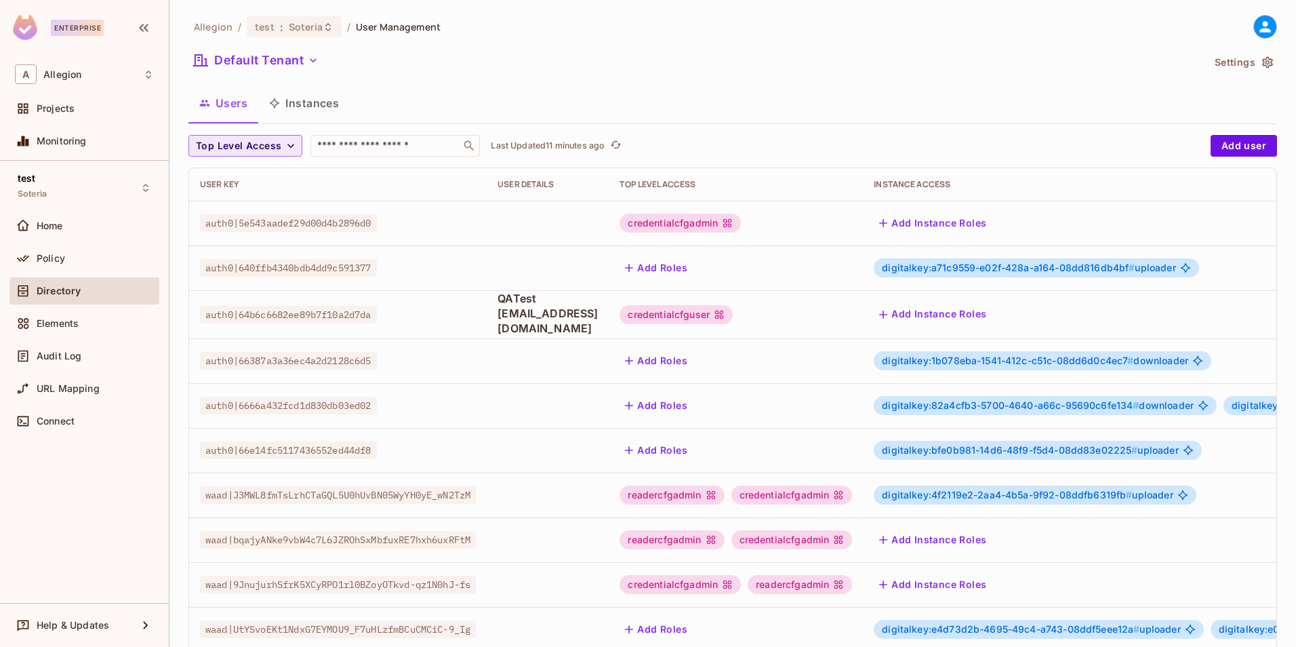
click at [293, 149] on icon "button" at bounding box center [291, 146] width 14 height 14
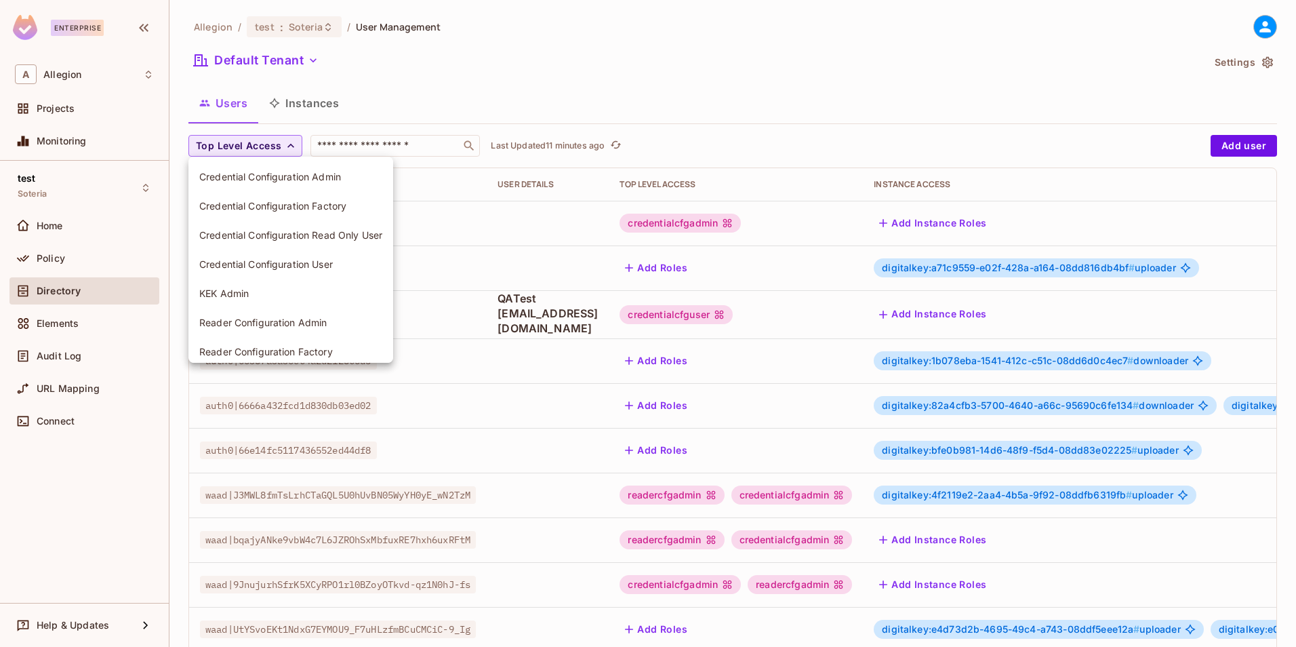
click at [445, 92] on div at bounding box center [648, 323] width 1296 height 647
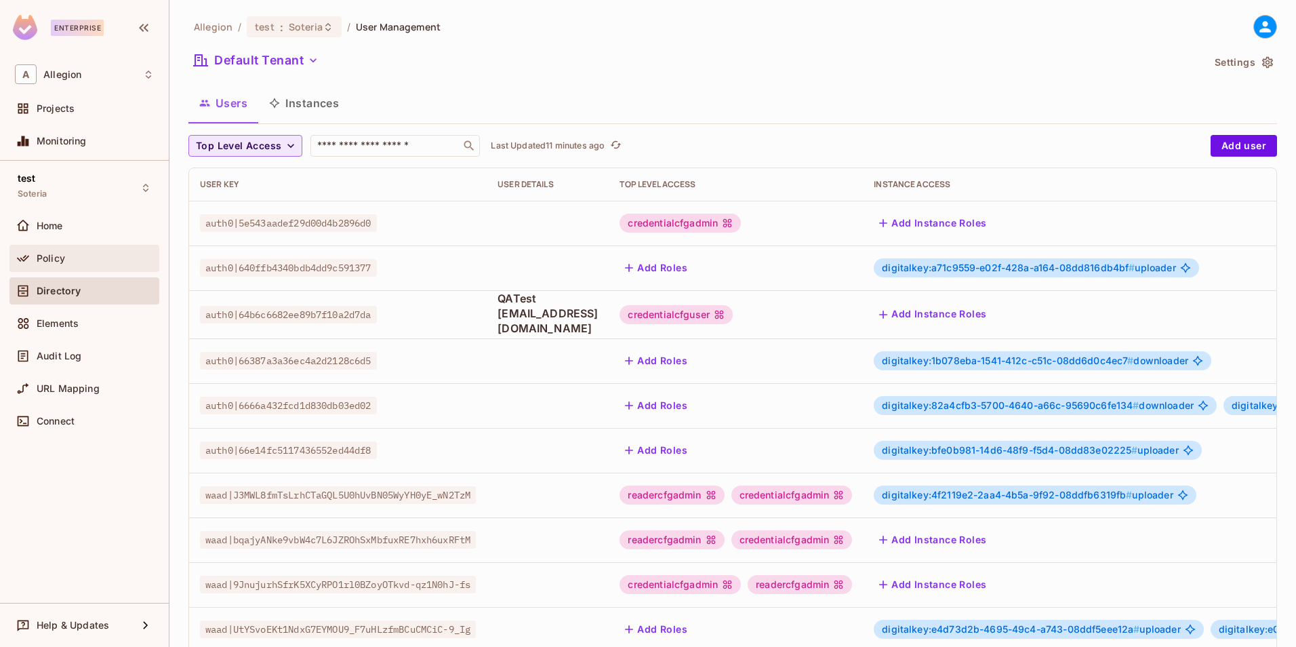
click at [68, 259] on div "Policy" at bounding box center [95, 258] width 117 height 11
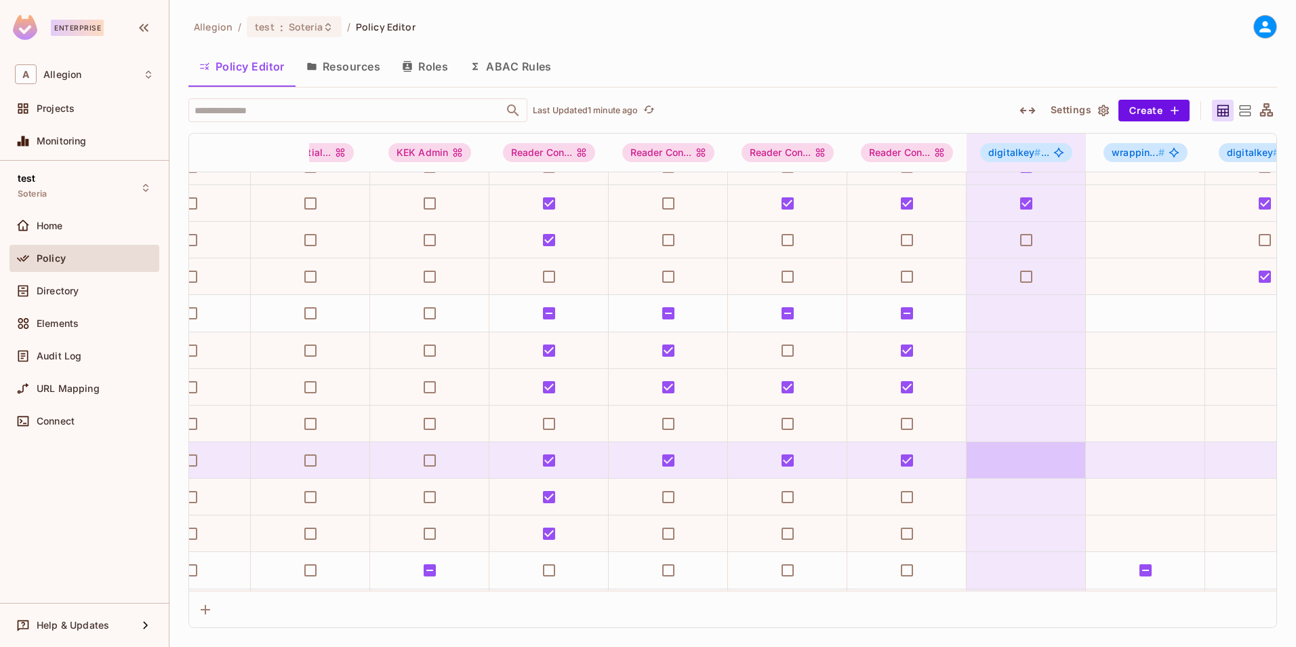
scroll to position [202, 416]
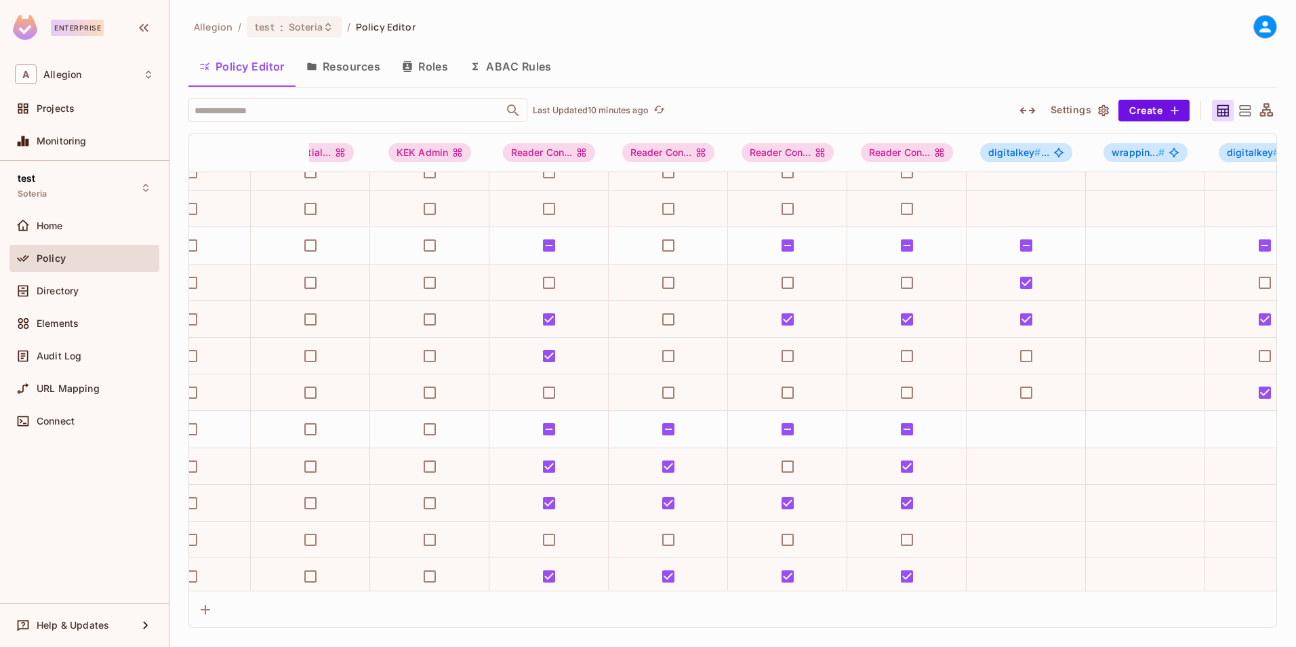
click at [348, 69] on button "Resources" at bounding box center [344, 66] width 96 height 34
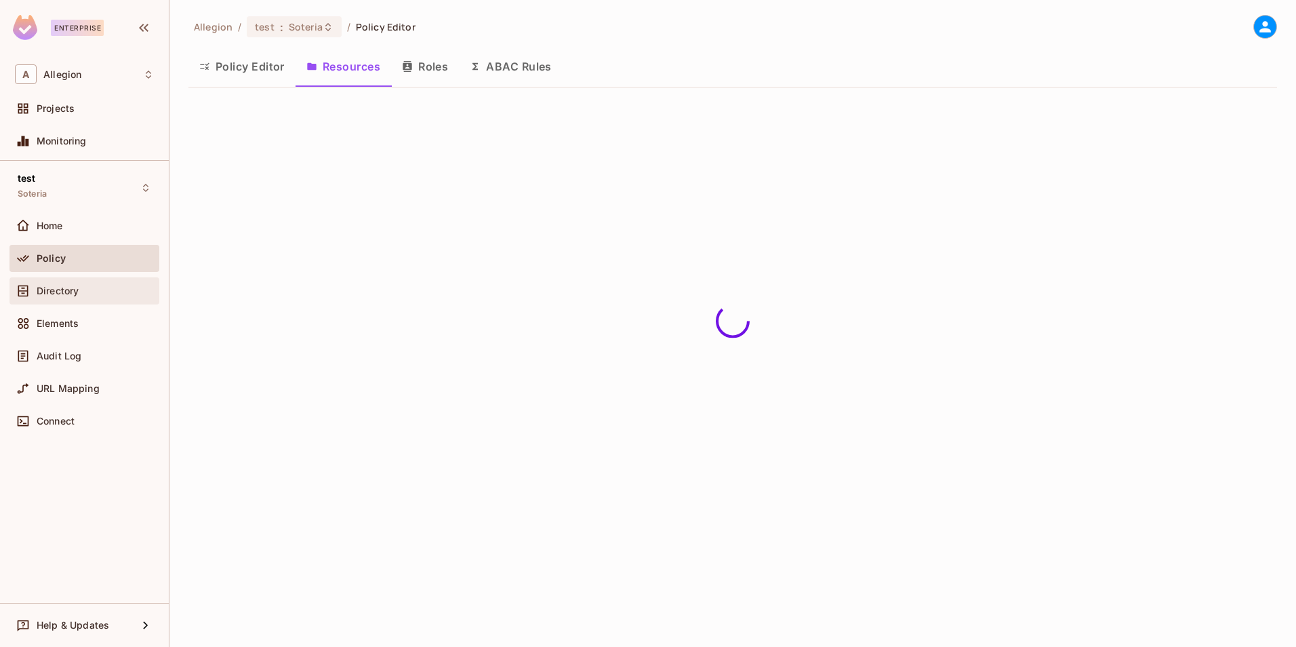
click at [63, 290] on span "Directory" at bounding box center [58, 290] width 42 height 11
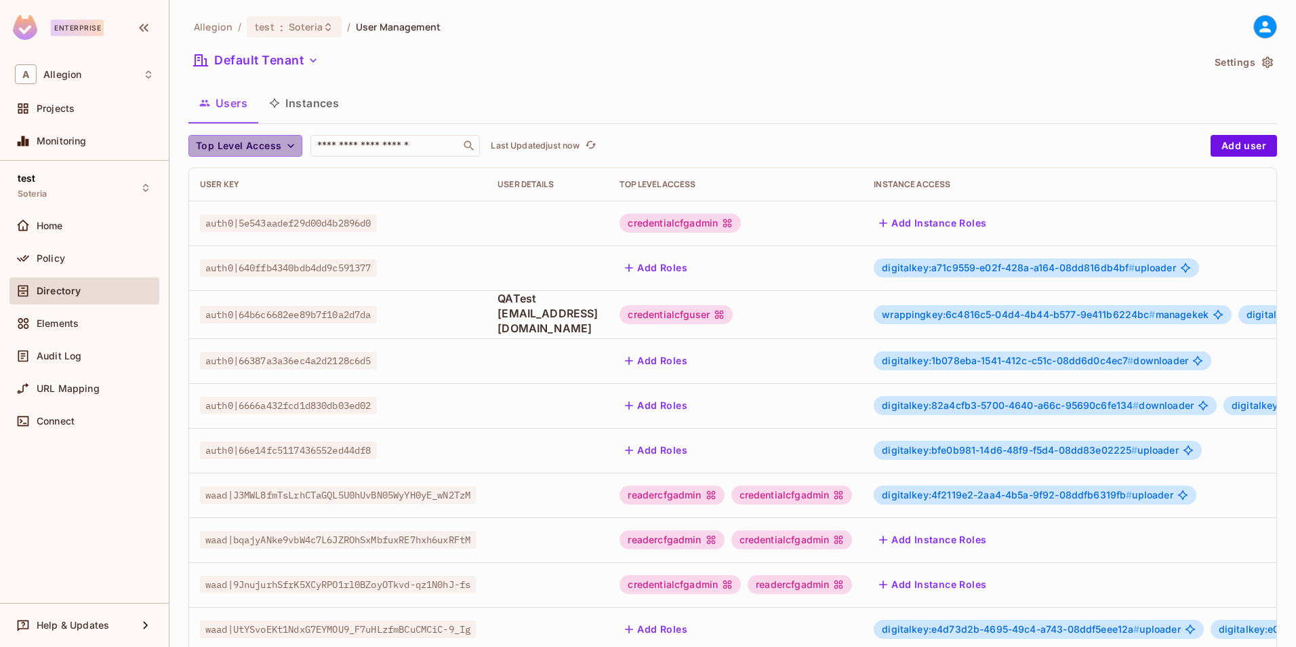
click at [284, 146] on icon "button" at bounding box center [291, 146] width 14 height 14
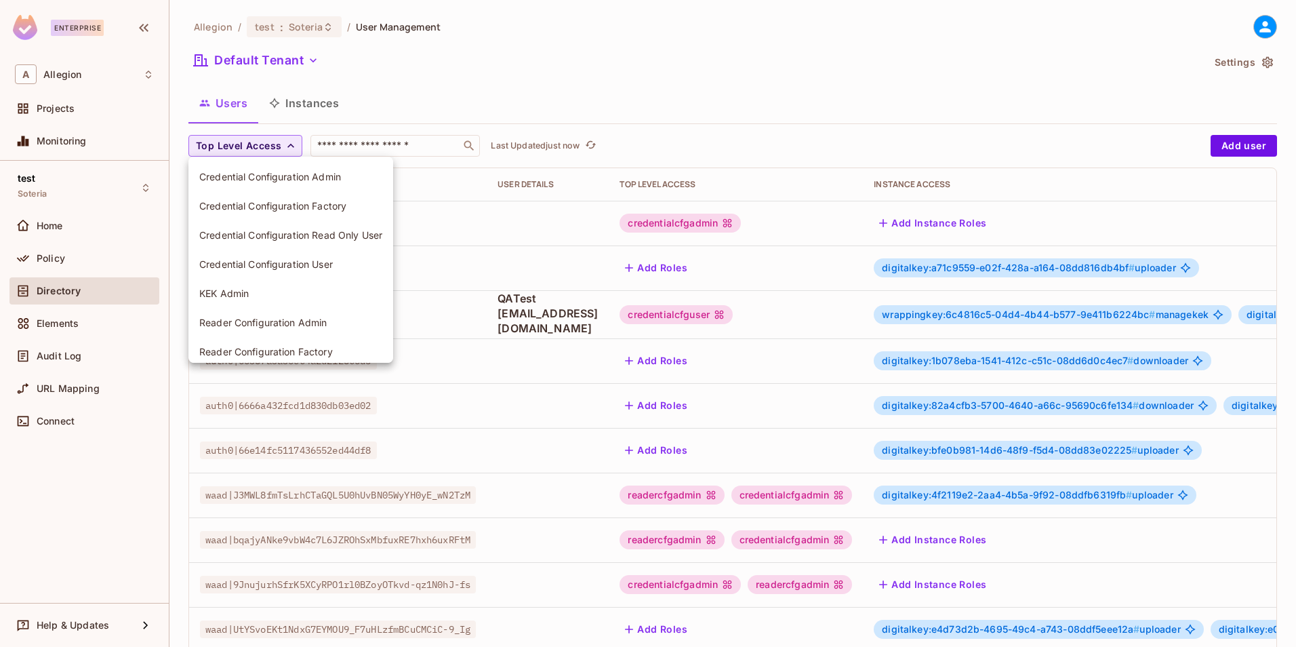
click at [434, 70] on div at bounding box center [648, 323] width 1296 height 647
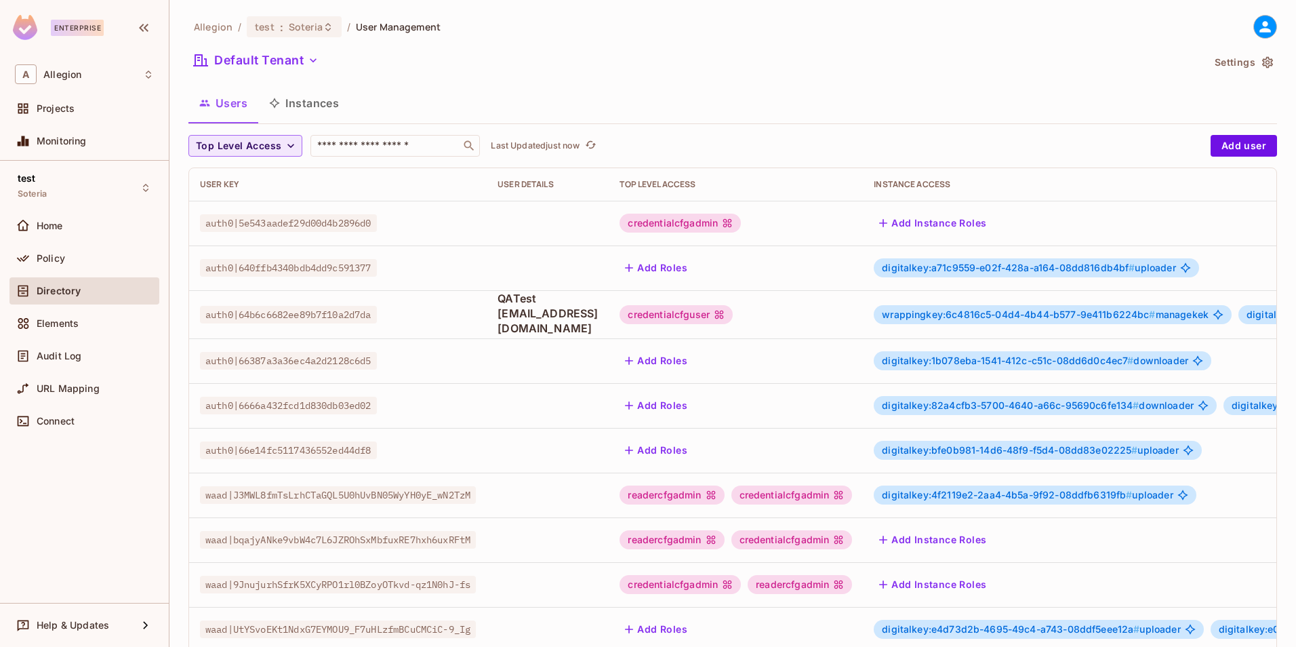
click at [327, 96] on div "Credential Configuration Admin Credential Configuration Factory Credential Conf…" at bounding box center [648, 135] width 1296 height 271
click at [327, 96] on button "Instances" at bounding box center [304, 103] width 92 height 34
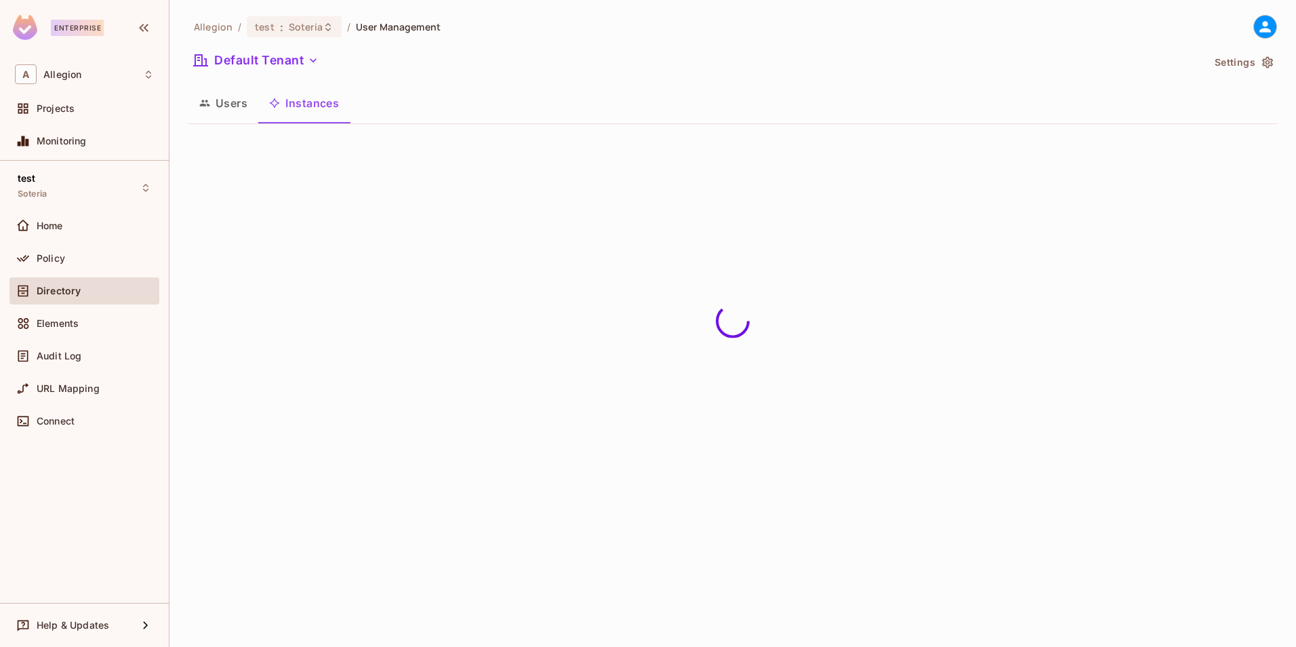
click at [320, 106] on button "Instances" at bounding box center [304, 103] width 92 height 34
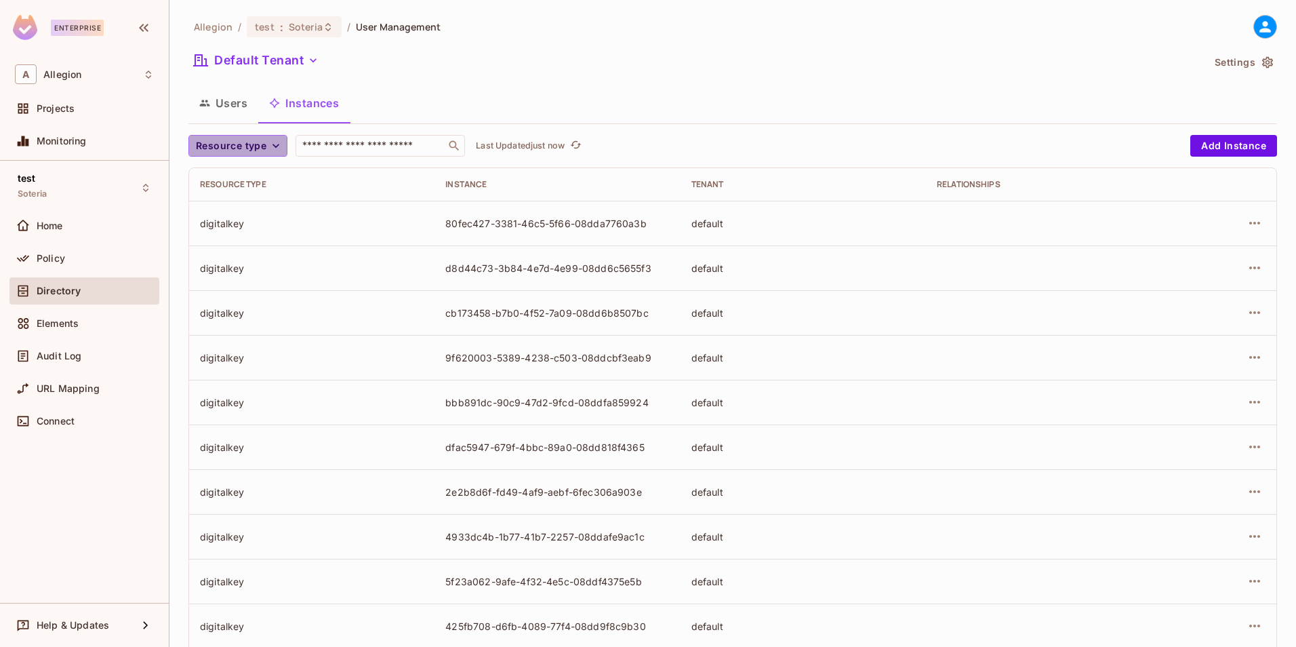
click at [271, 148] on icon "button" at bounding box center [276, 146] width 14 height 14
click at [243, 270] on li "Wrapping Key" at bounding box center [253, 263] width 131 height 29
click at [385, 148] on input "text" at bounding box center [369, 146] width 142 height 14
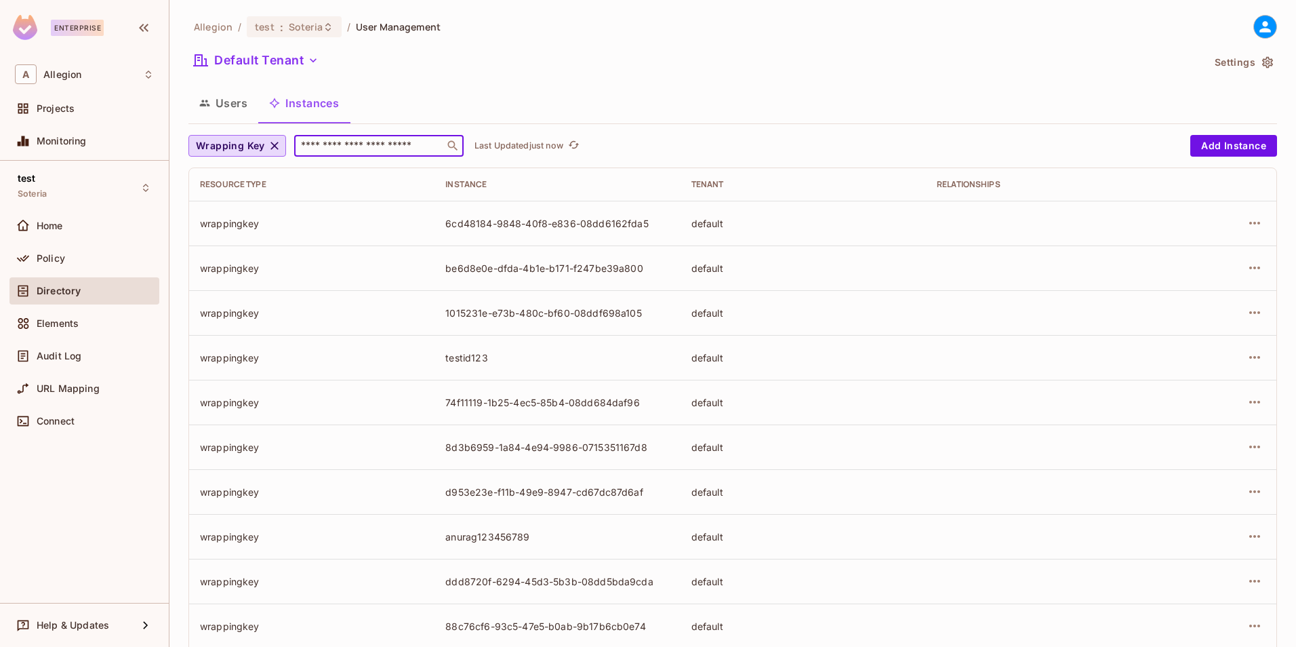
paste input "**********"
type input "**********"
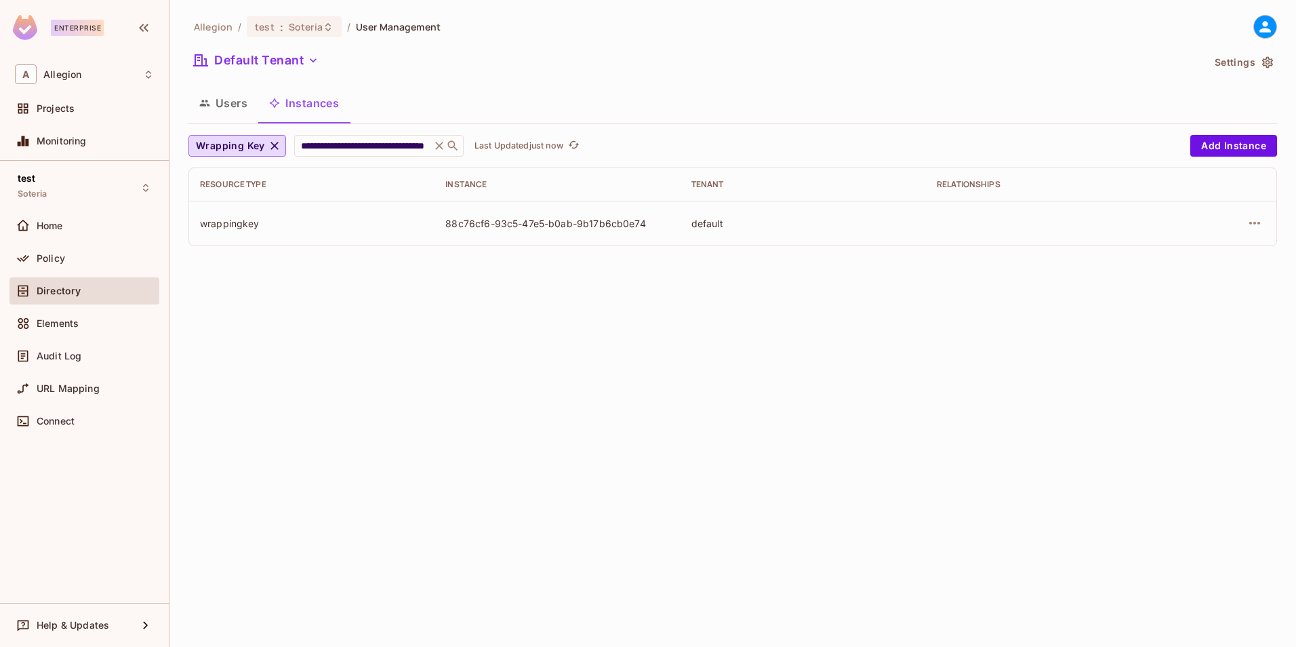
click at [708, 225] on div "default" at bounding box center [803, 223] width 224 height 13
click at [72, 262] on div "Policy" at bounding box center [95, 258] width 117 height 11
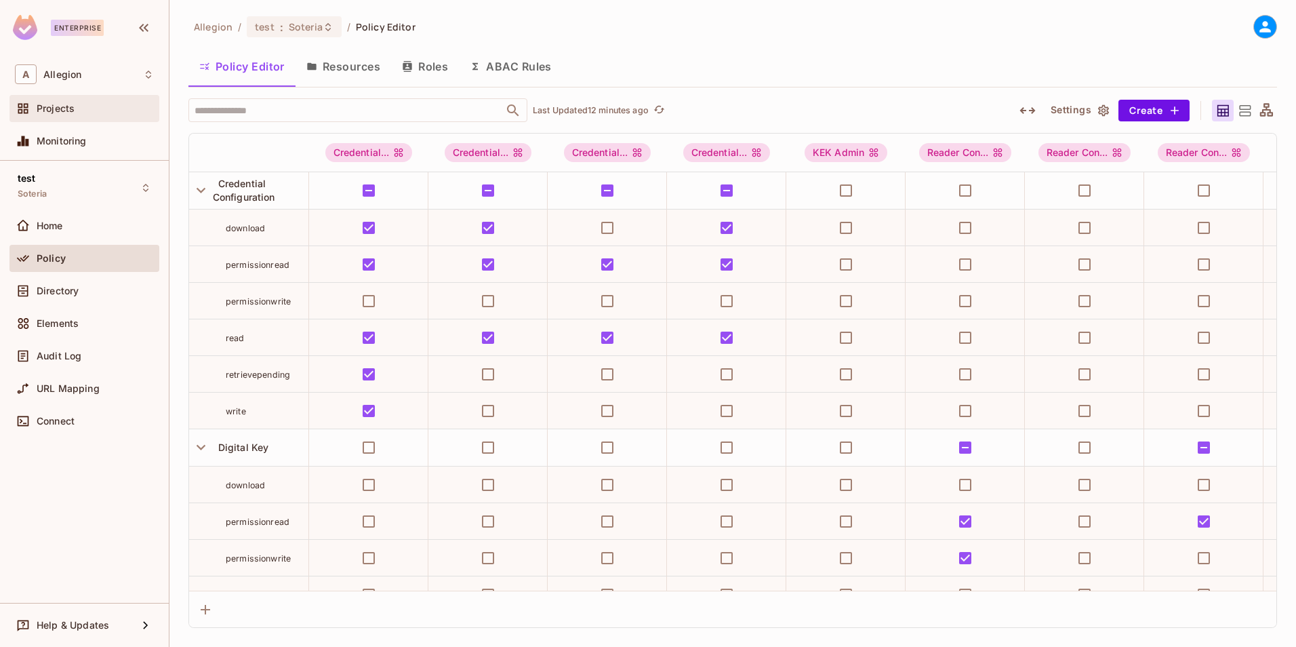
click at [63, 106] on span "Projects" at bounding box center [56, 108] width 38 height 11
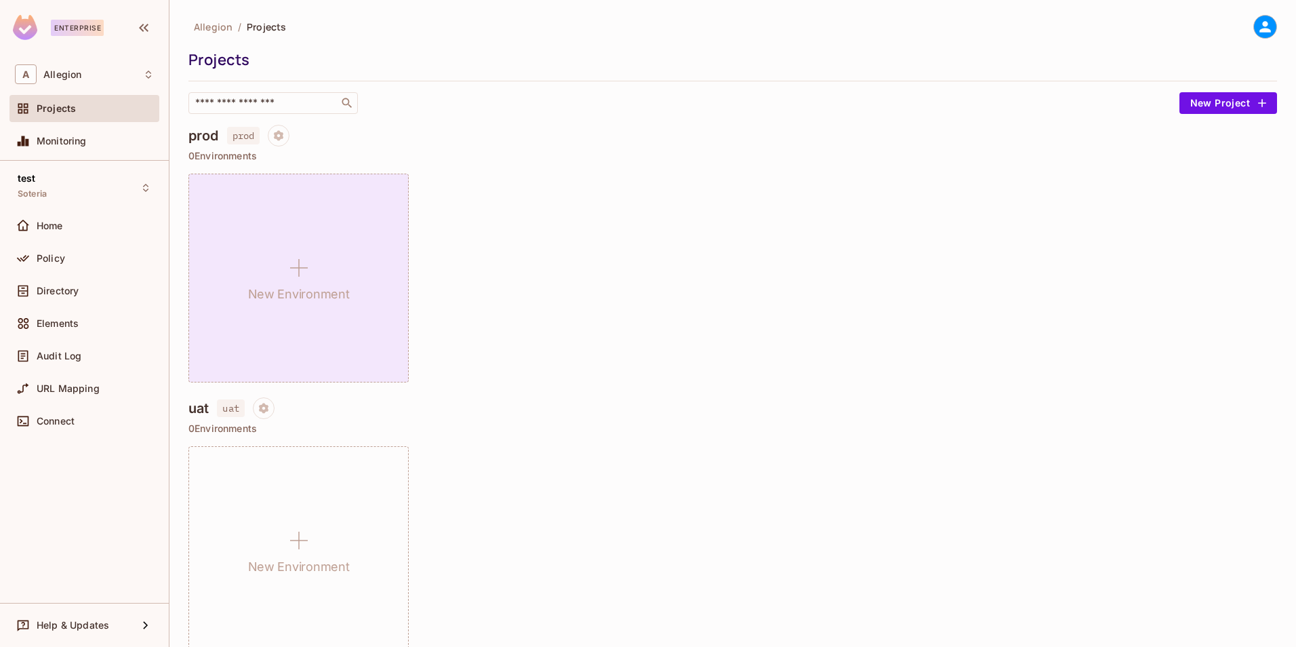
scroll to position [407, 0]
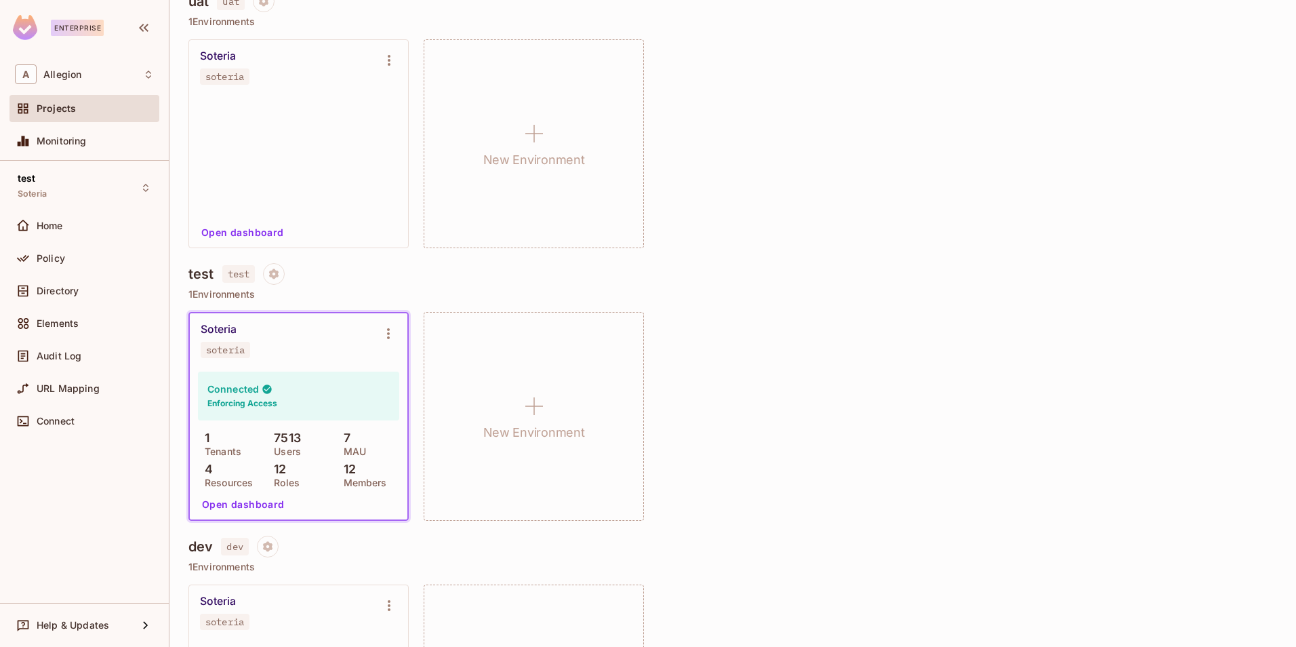
click at [251, 505] on button "Open dashboard" at bounding box center [244, 504] width 94 height 22
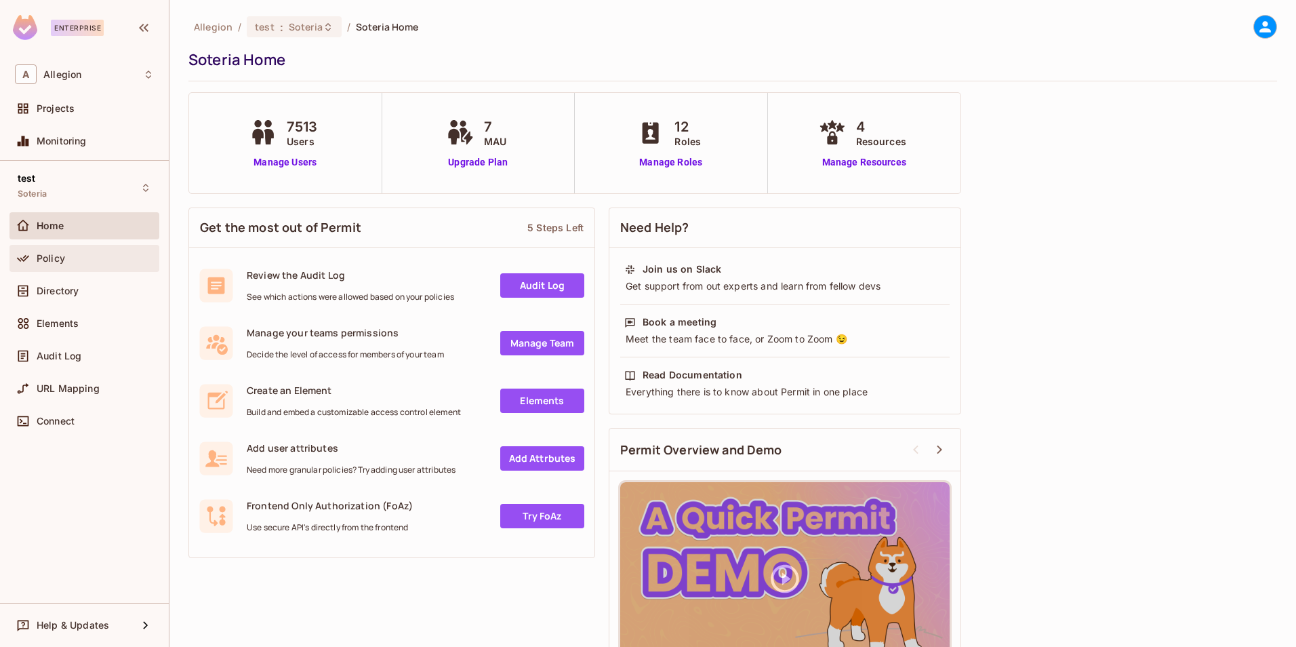
click at [104, 259] on div "Policy" at bounding box center [95, 258] width 117 height 11
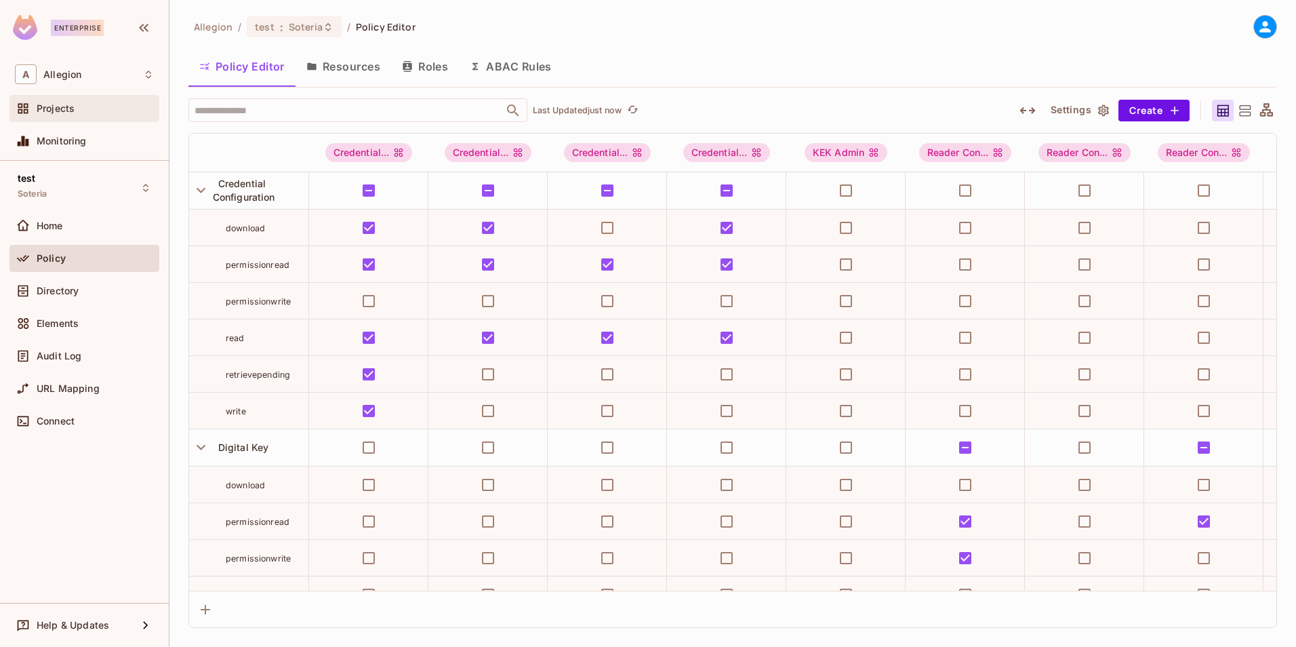
click at [60, 109] on span "Projects" at bounding box center [56, 108] width 38 height 11
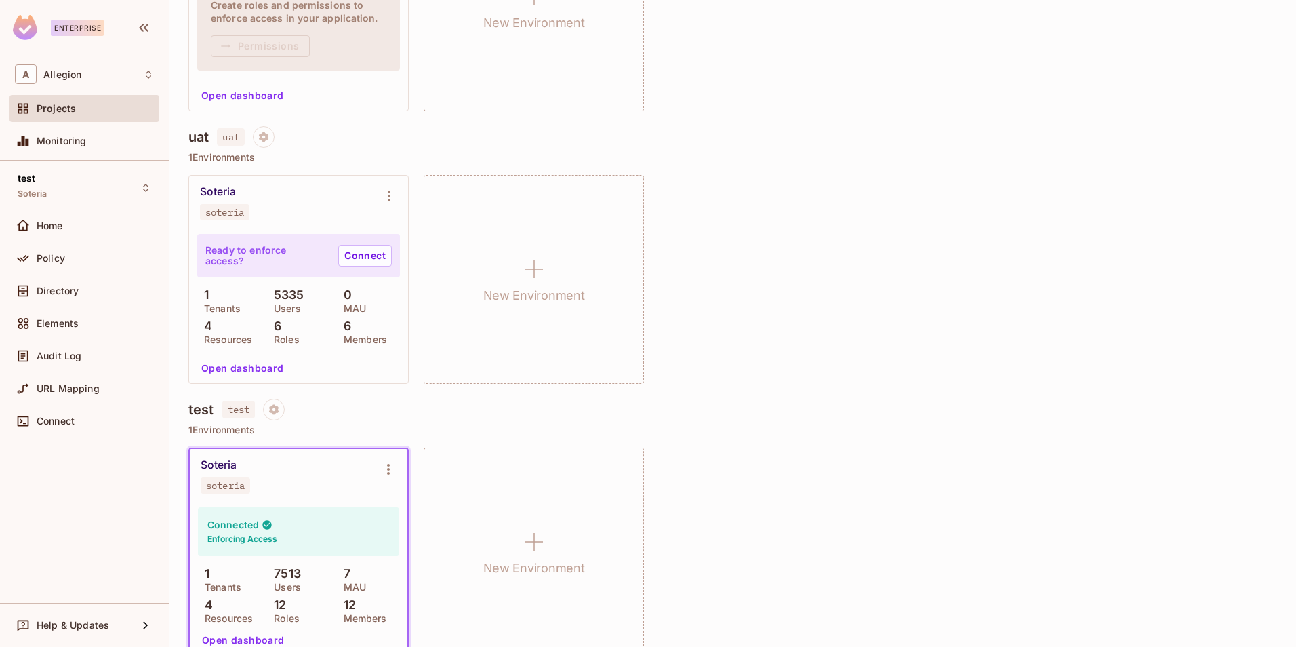
scroll to position [542, 0]
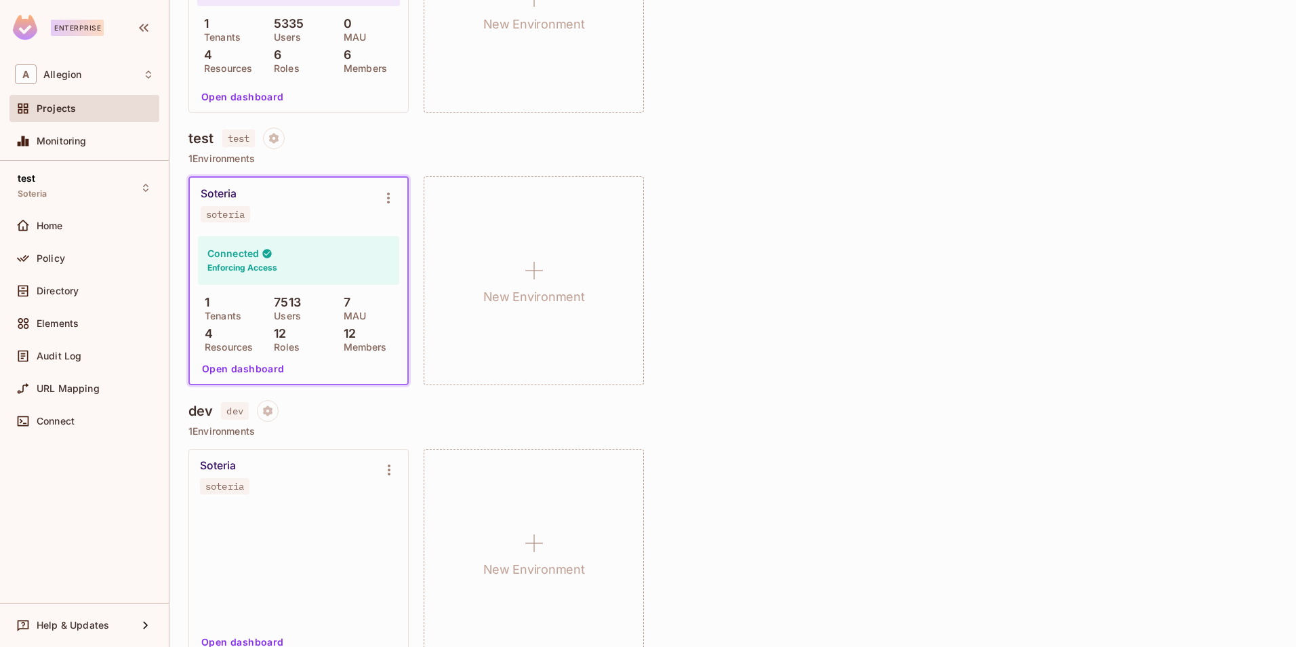
click at [229, 365] on button "Open dashboard" at bounding box center [244, 369] width 94 height 22
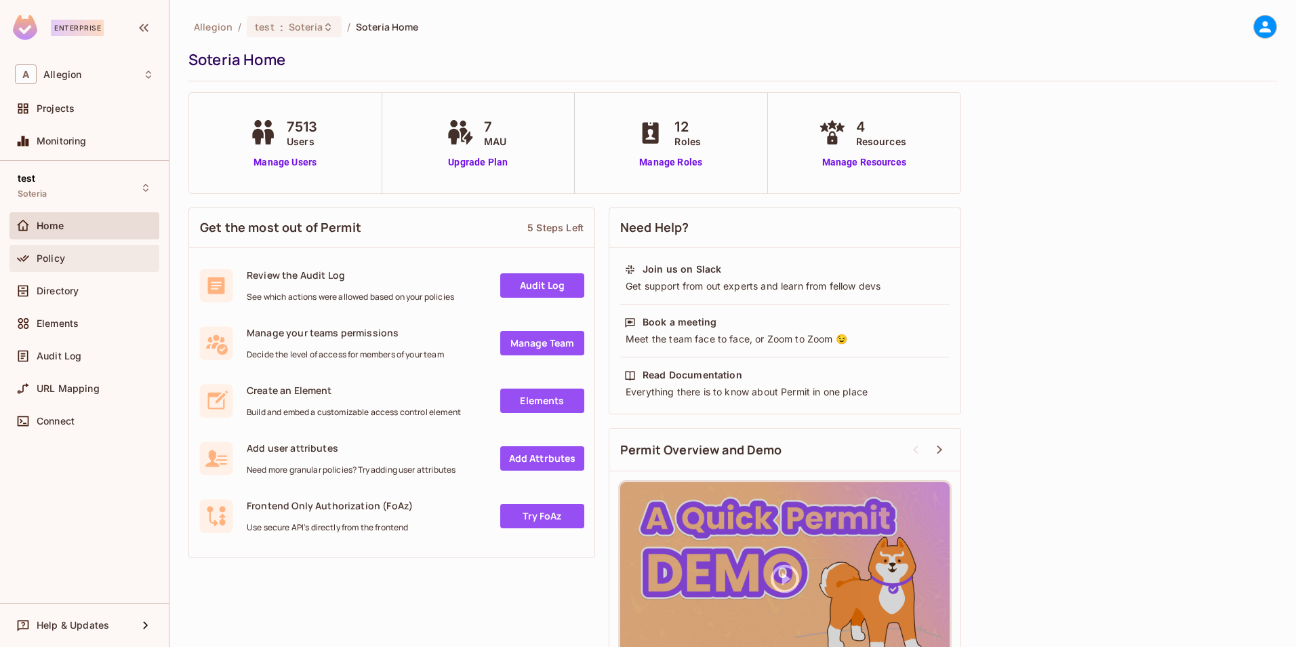
click at [89, 260] on div "Policy" at bounding box center [95, 258] width 117 height 11
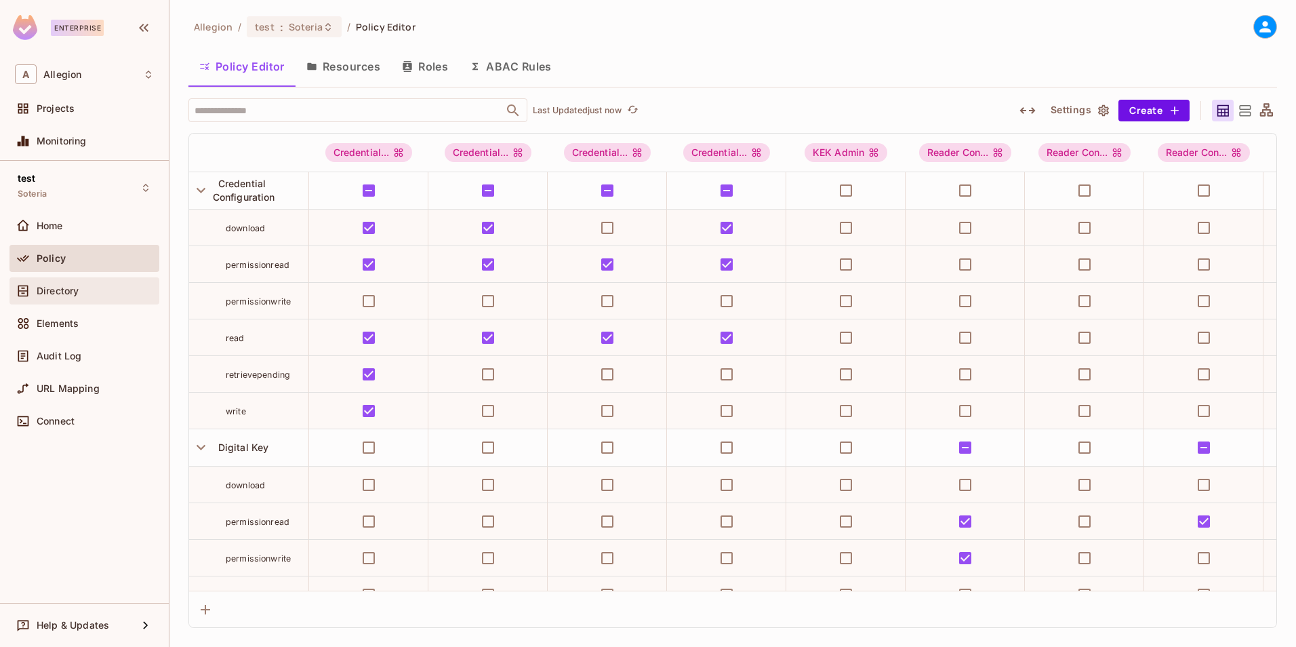
click at [85, 289] on div "Directory" at bounding box center [95, 290] width 117 height 11
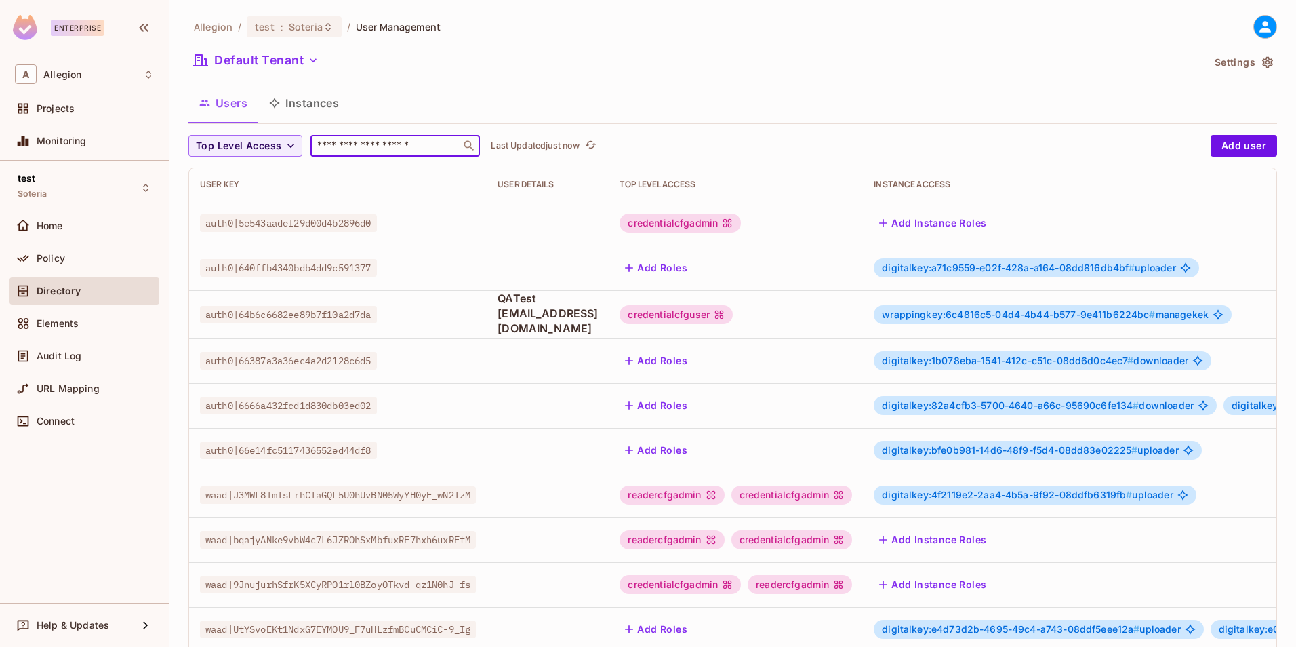
click at [364, 147] on input "text" at bounding box center [385, 146] width 142 height 14
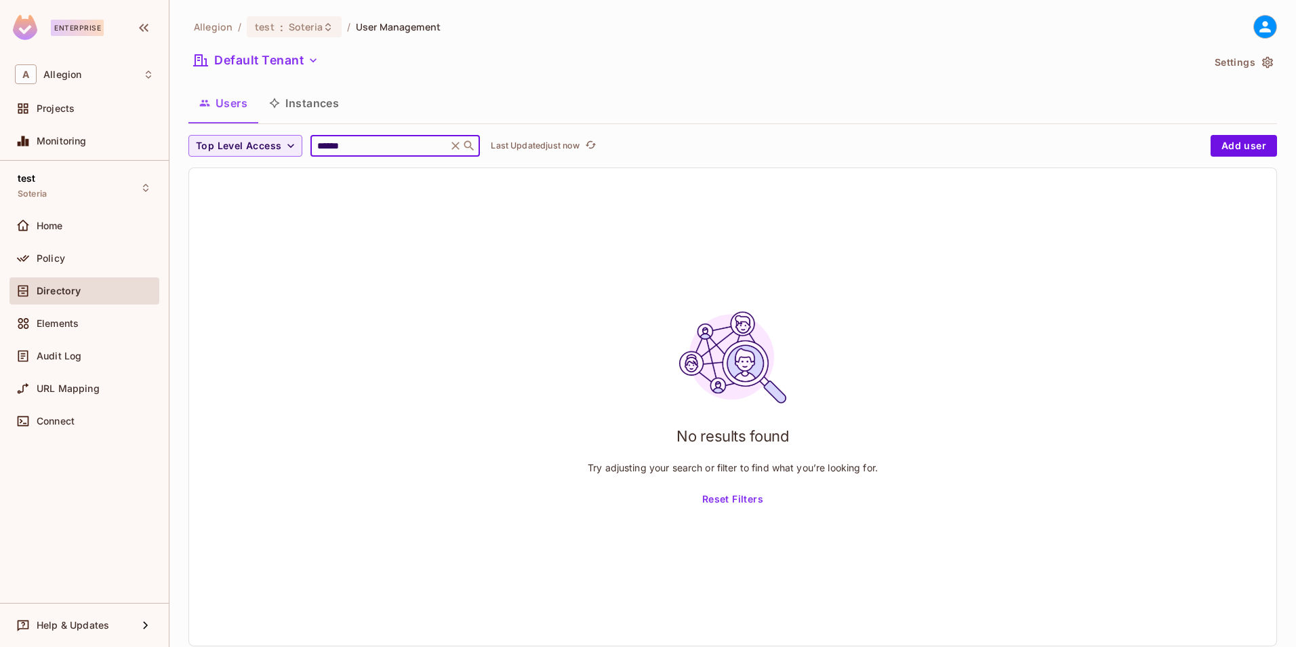
type input "******"
click at [460, 144] on icon at bounding box center [456, 146] width 8 height 8
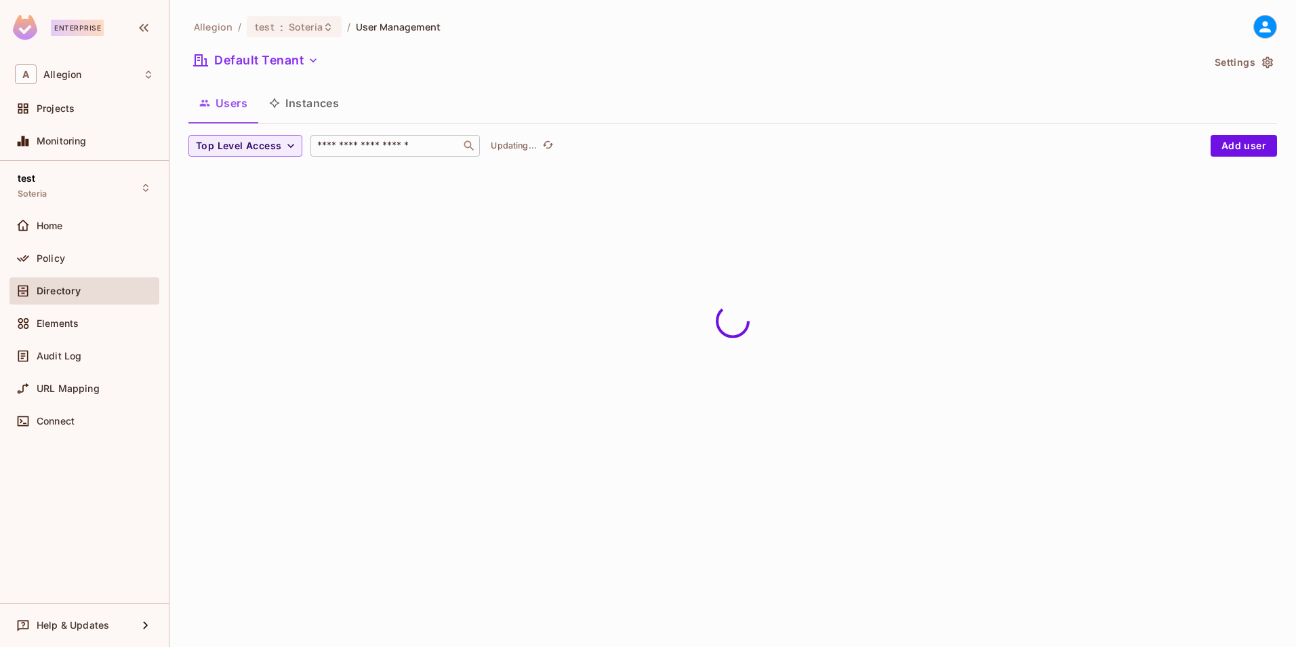
click at [392, 142] on input "text" at bounding box center [385, 146] width 142 height 14
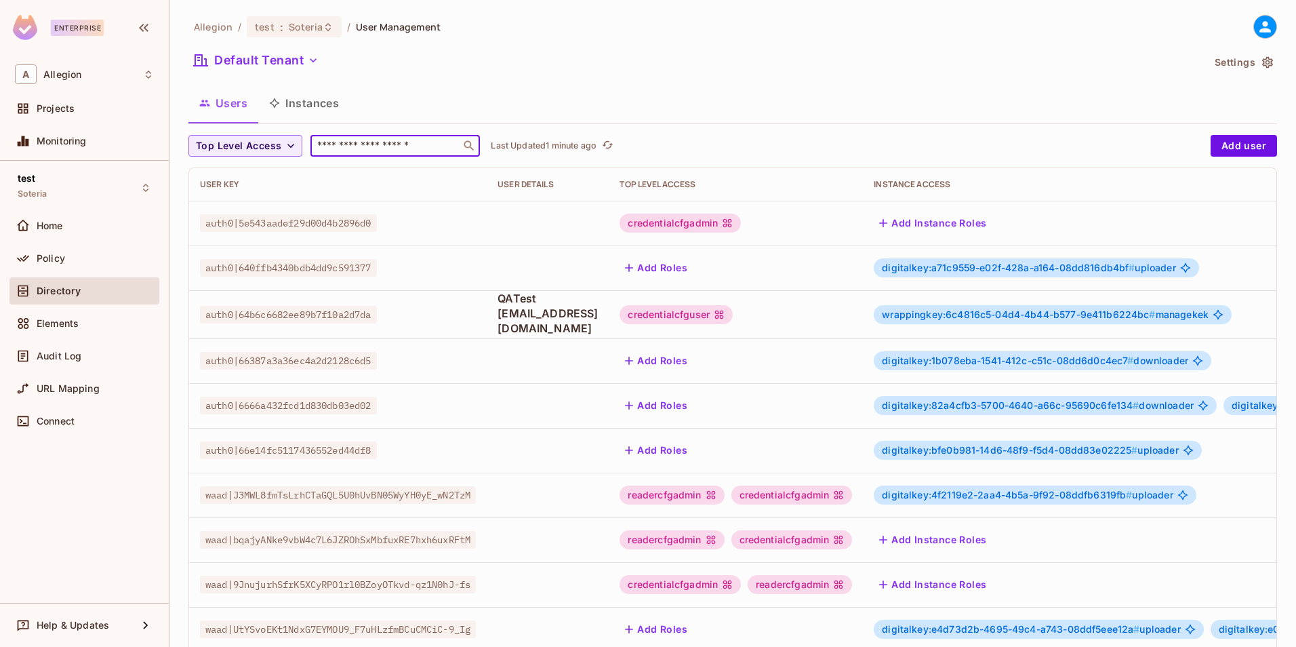
click at [377, 142] on input "text" at bounding box center [385, 146] width 142 height 14
paste input "**********"
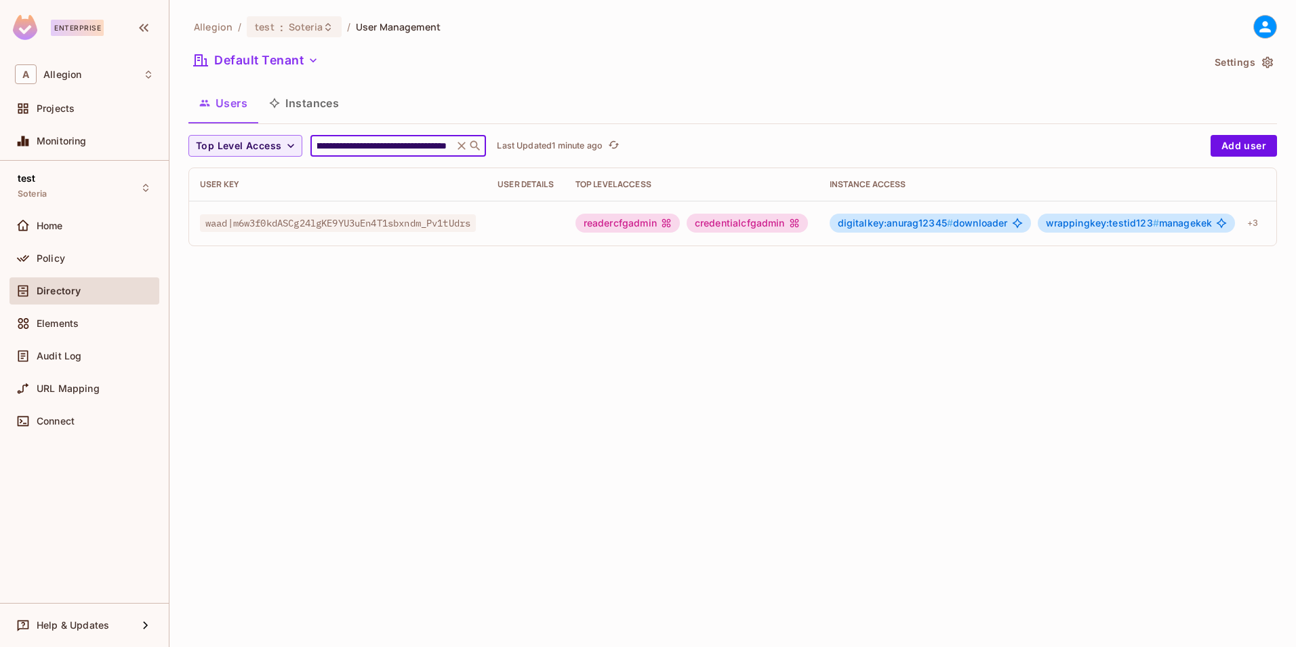
type input "**********"
click at [819, 224] on td "readercfgadmin credentialcfgadmin" at bounding box center [692, 223] width 254 height 45
click at [768, 227] on div "credentialcfgadmin" at bounding box center [747, 223] width 121 height 19
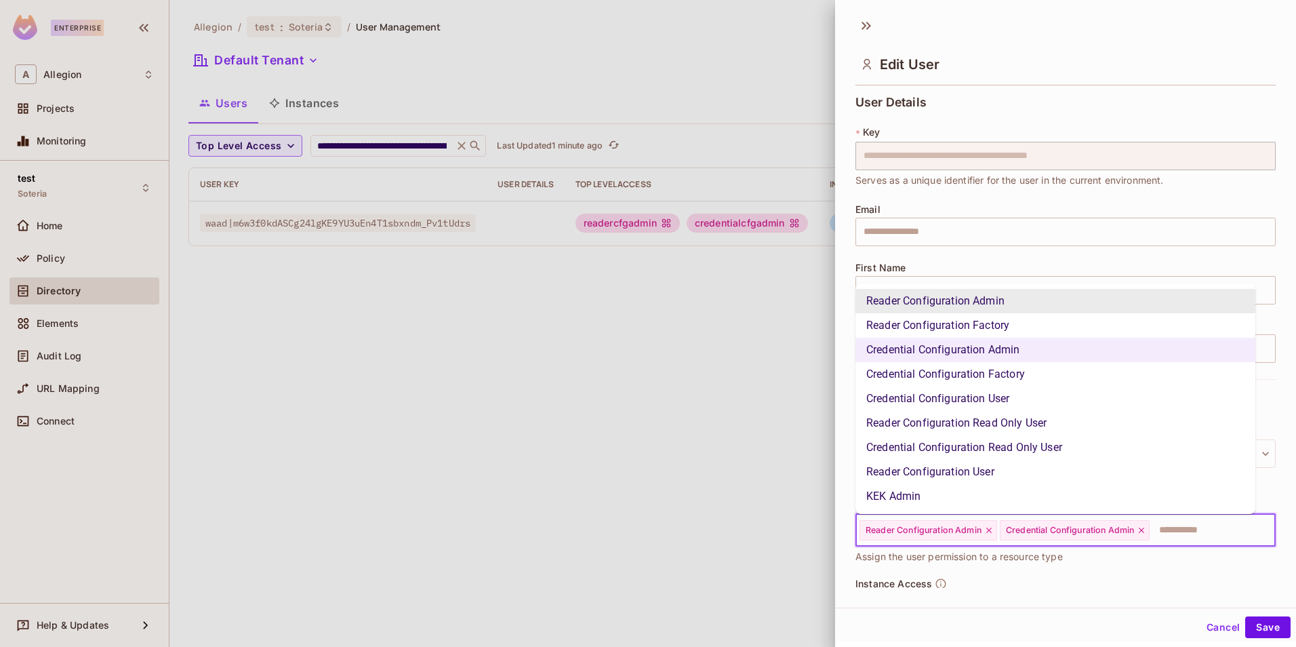
click at [1173, 533] on input "text" at bounding box center [1200, 529] width 98 height 27
click at [983, 500] on li "KEK Admin" at bounding box center [1055, 496] width 400 height 24
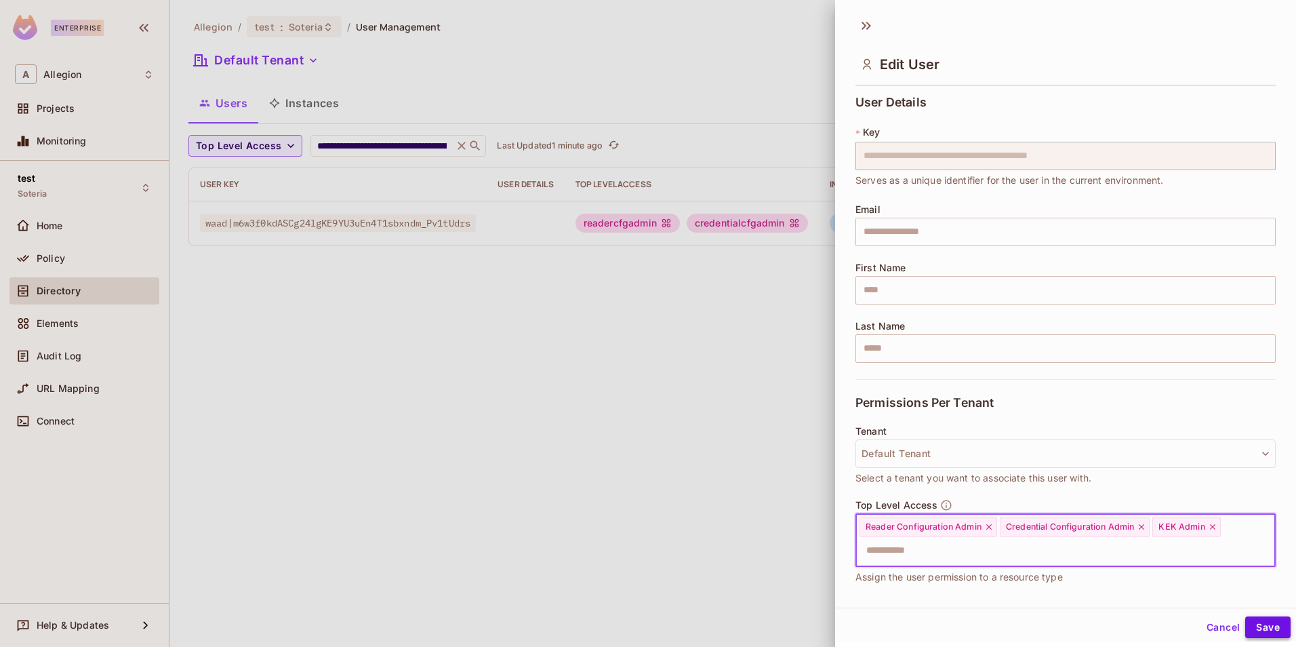
click at [1249, 617] on button "Save" at bounding box center [1267, 627] width 45 height 22
